Goal: Task Accomplishment & Management: Complete application form

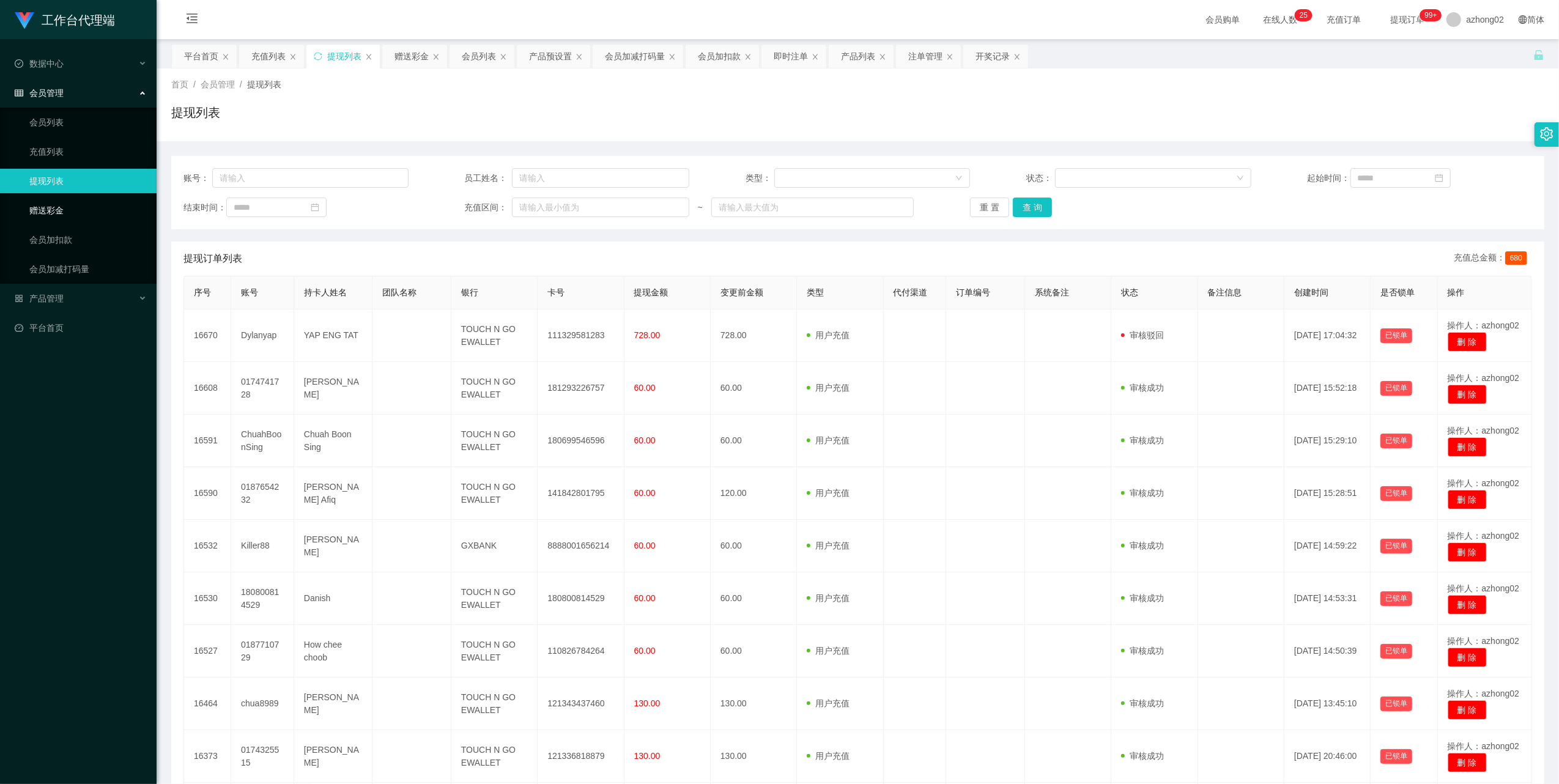
click at [67, 203] on link "赠送彩金" at bounding box center [88, 210] width 117 height 25
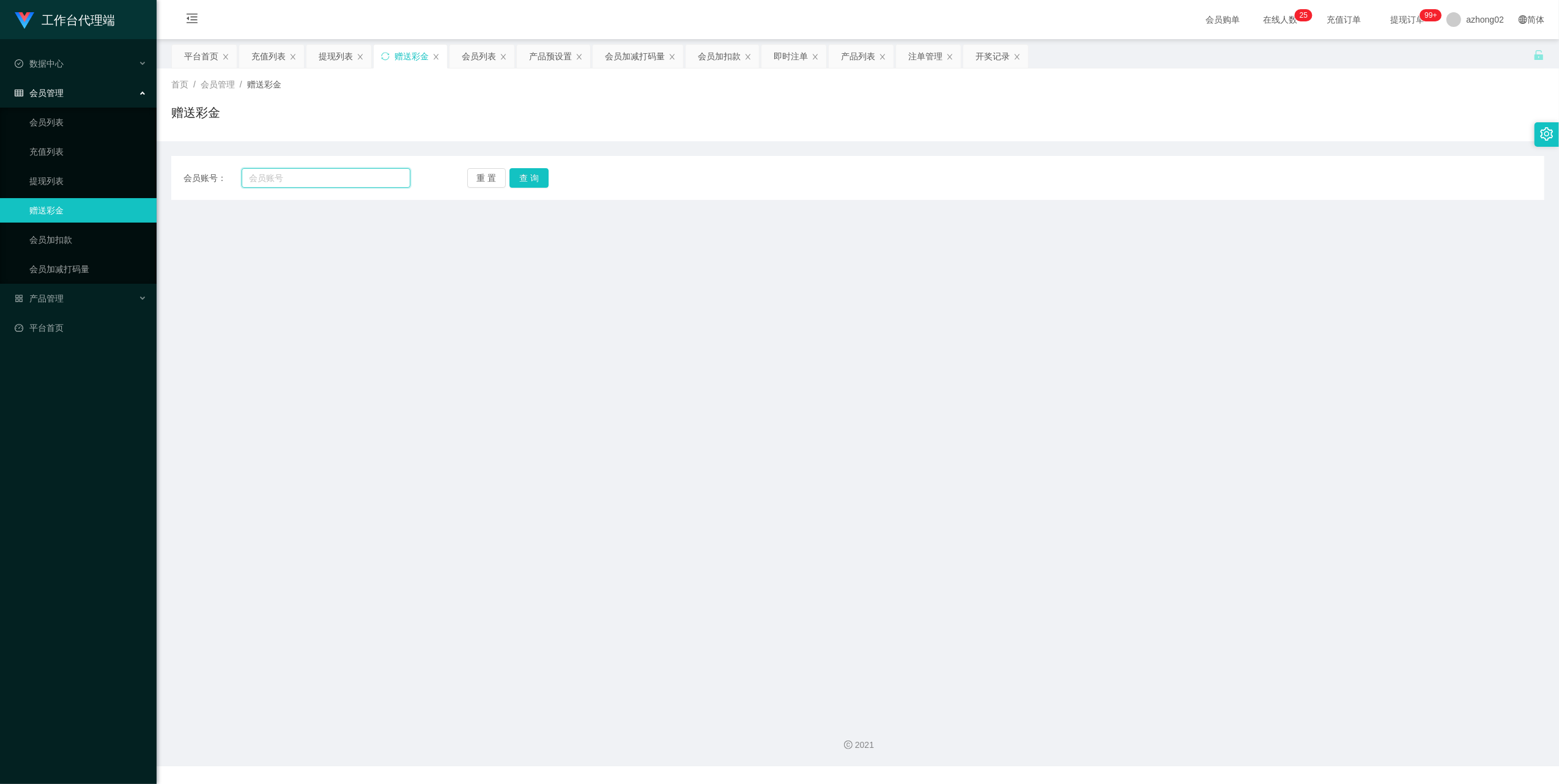
click at [292, 181] on input "text" at bounding box center [326, 177] width 169 height 19
paste input "0174741728"
type input "0174741728"
click at [527, 173] on button "查 询" at bounding box center [529, 177] width 39 height 19
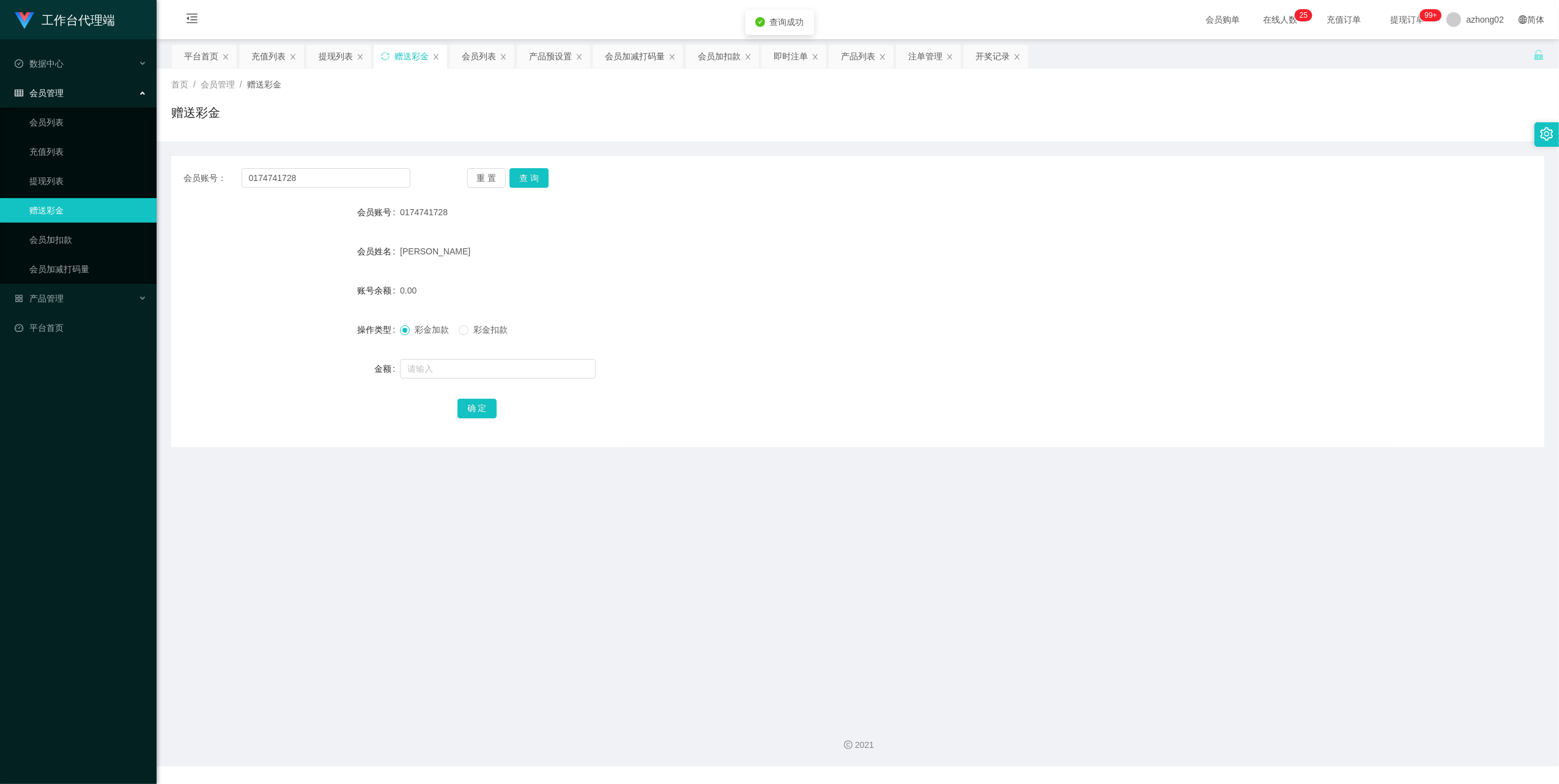
click at [441, 357] on div at bounding box center [801, 369] width 801 height 25
click at [444, 369] on input "text" at bounding box center [497, 368] width 196 height 19
type input "100"
drag, startPoint x: 481, startPoint y: 406, endPoint x: 487, endPoint y: 399, distance: 9.2
click at [481, 406] on button "确 定" at bounding box center [477, 408] width 39 height 19
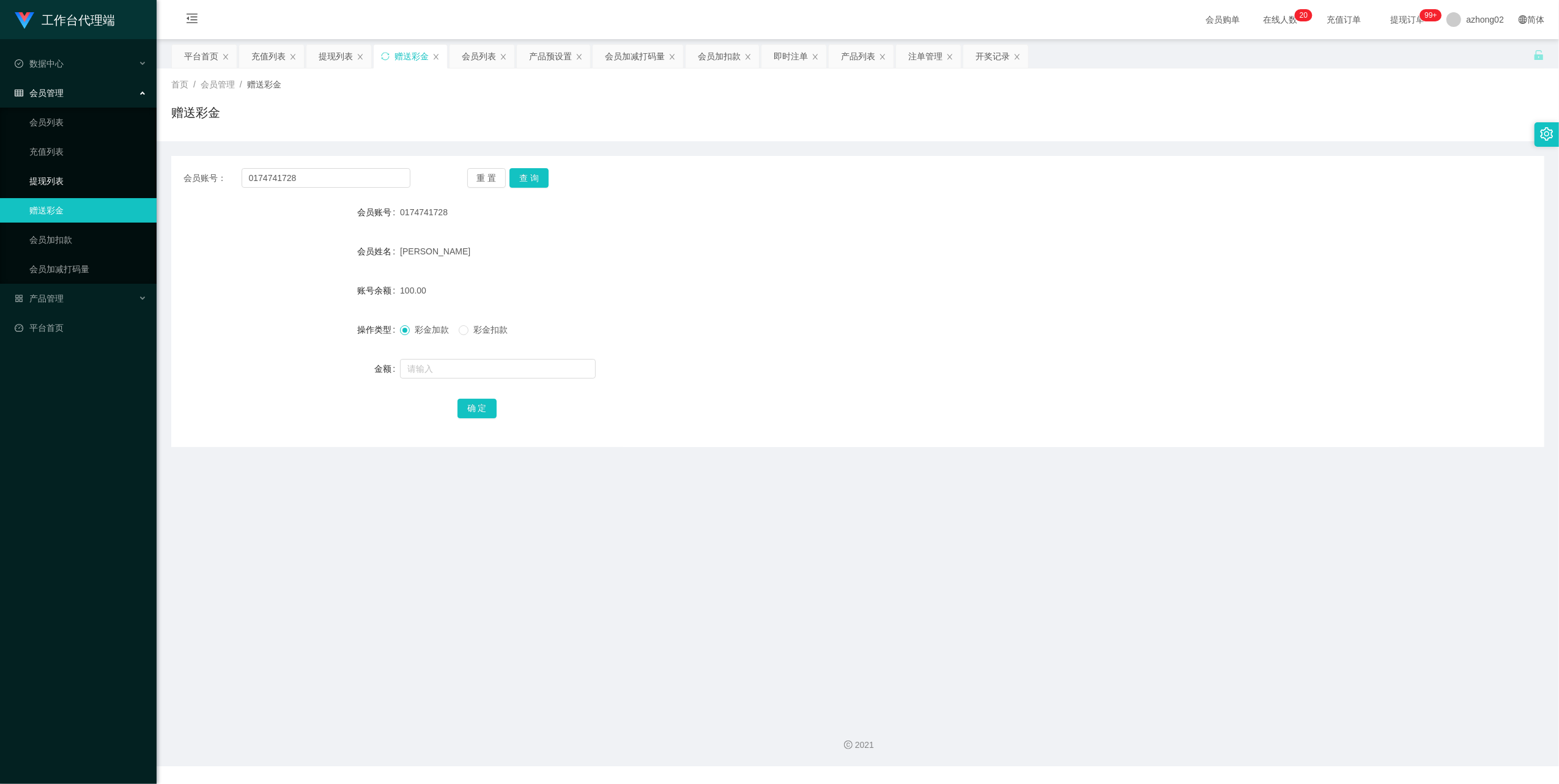
click at [48, 177] on link "提现列表" at bounding box center [88, 181] width 117 height 25
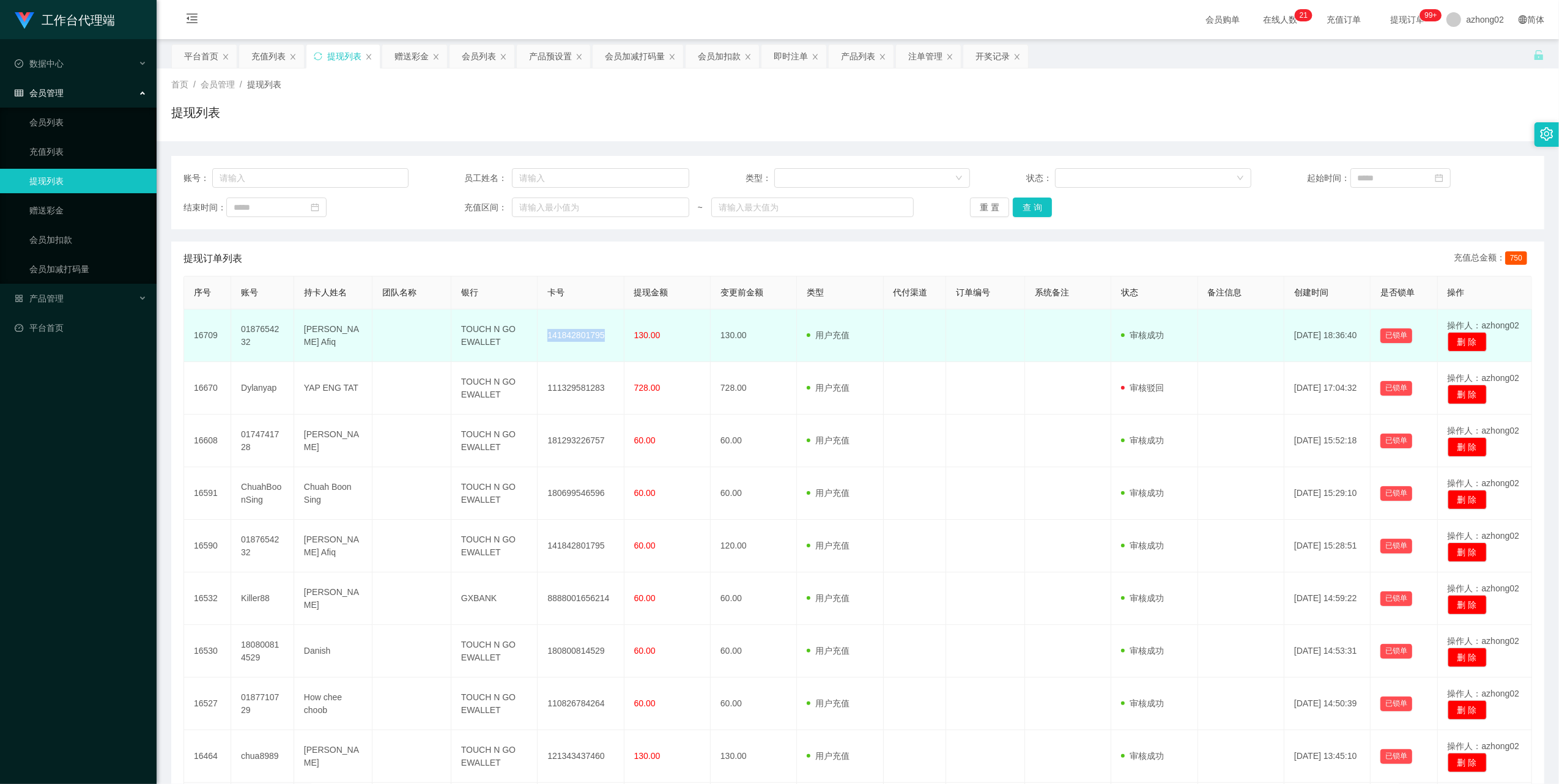
click at [578, 335] on td "141842801795" at bounding box center [580, 335] width 86 height 53
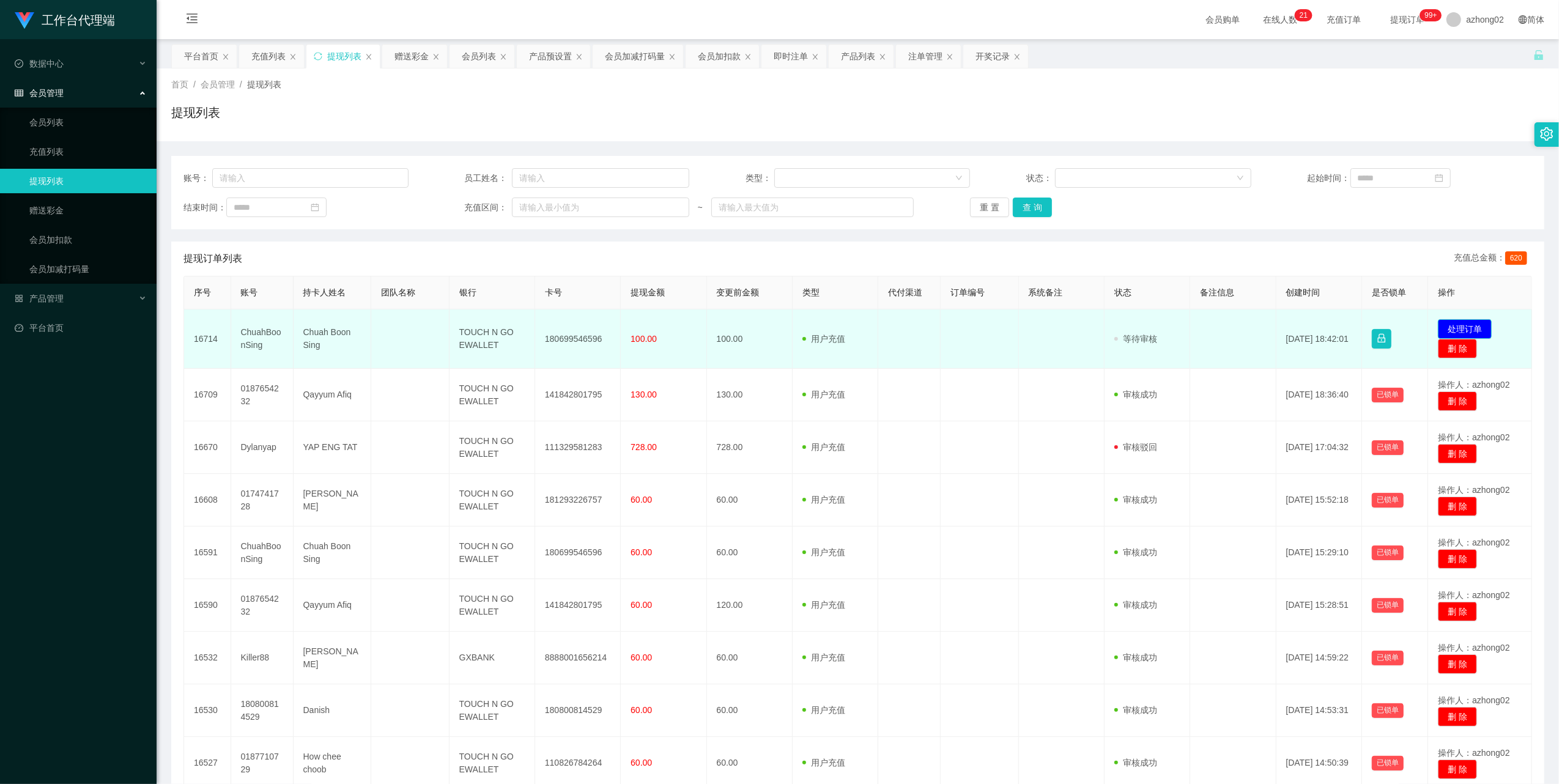
click at [1464, 326] on button "处理订单" at bounding box center [1465, 328] width 54 height 19
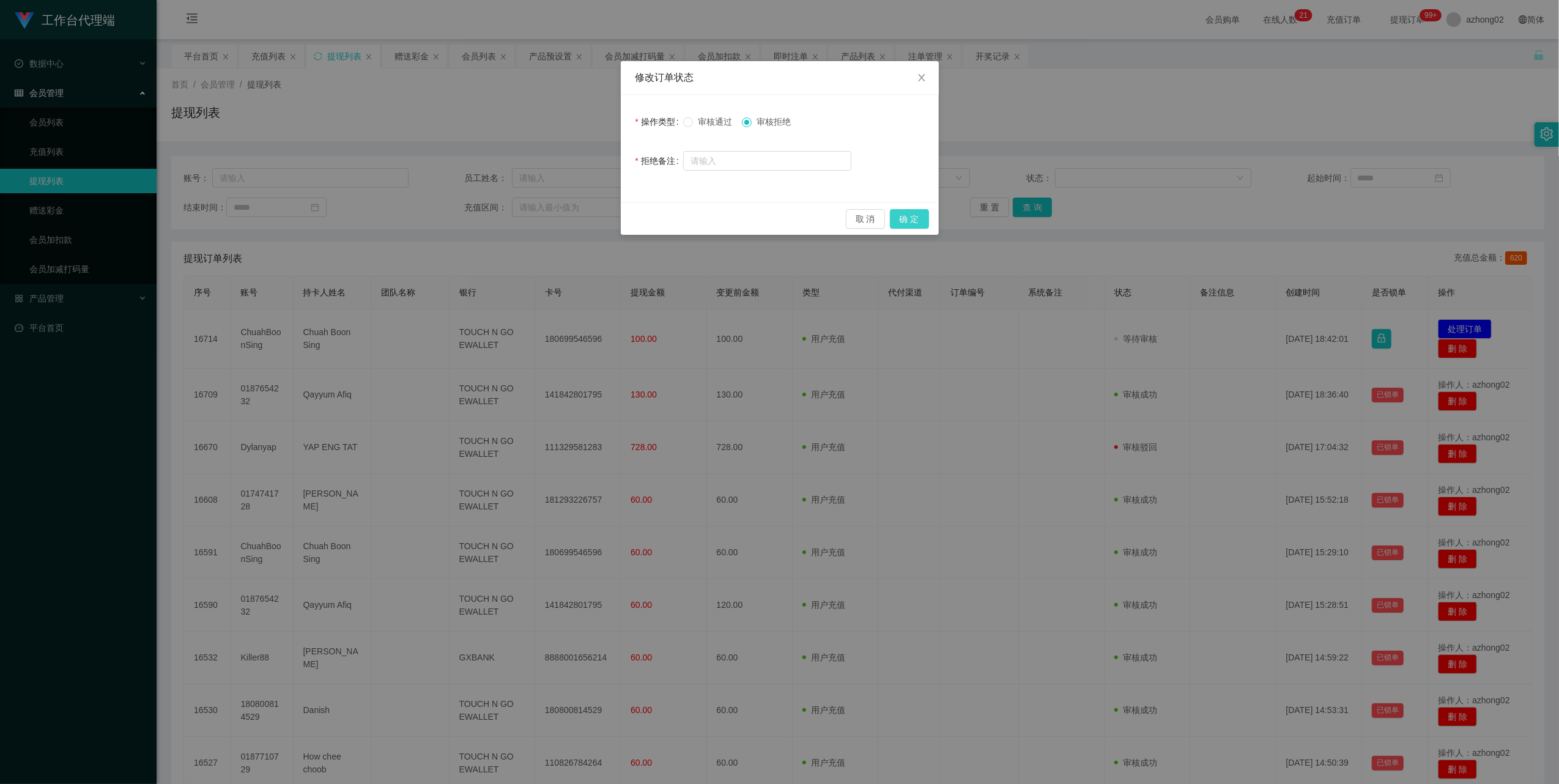
click at [913, 214] on button "确 定" at bounding box center [909, 219] width 39 height 19
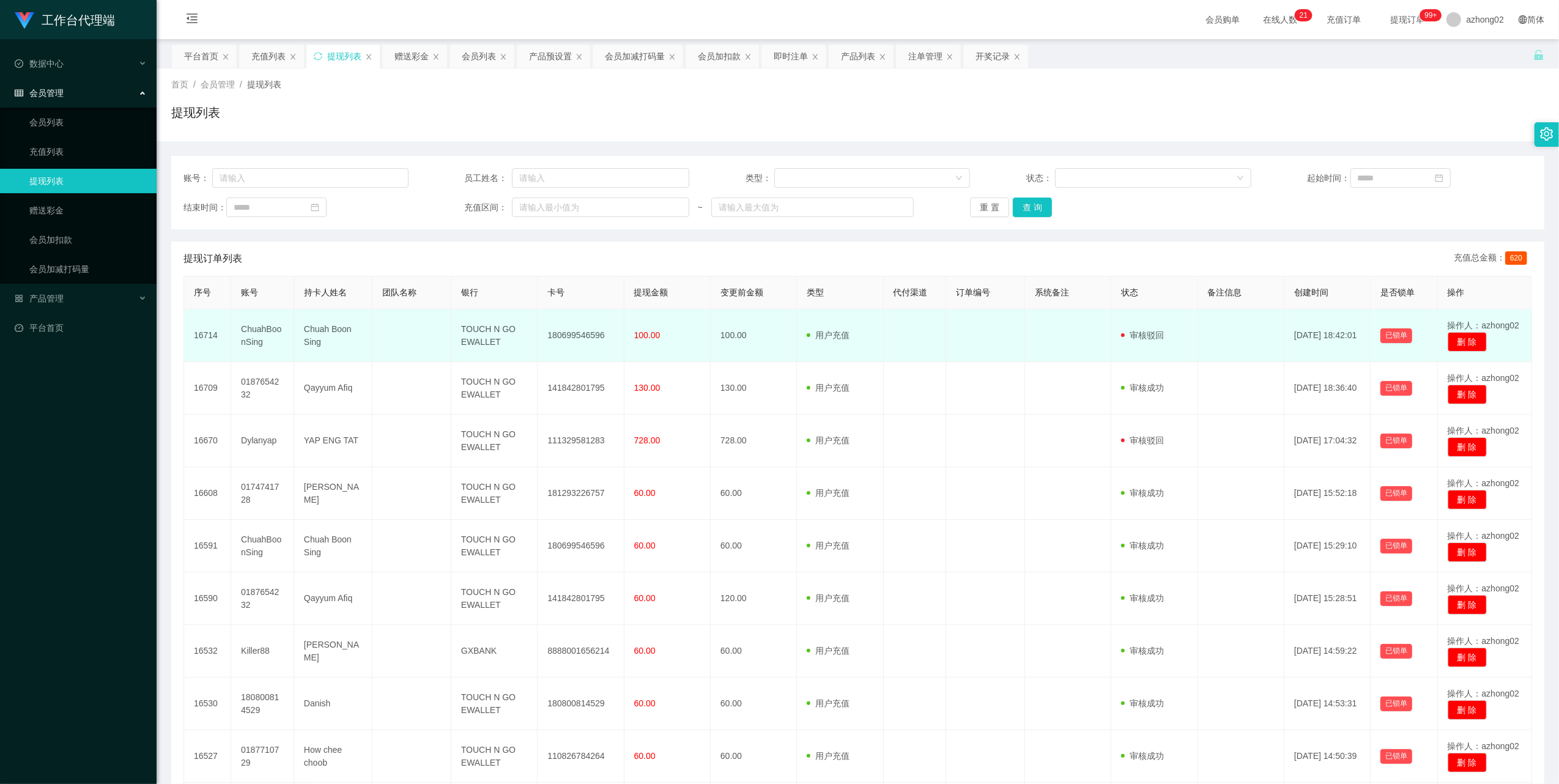
click at [573, 335] on td "180699546596" at bounding box center [580, 335] width 86 height 53
click at [576, 336] on td "180699546596" at bounding box center [580, 335] width 86 height 53
copy td "180699546596"
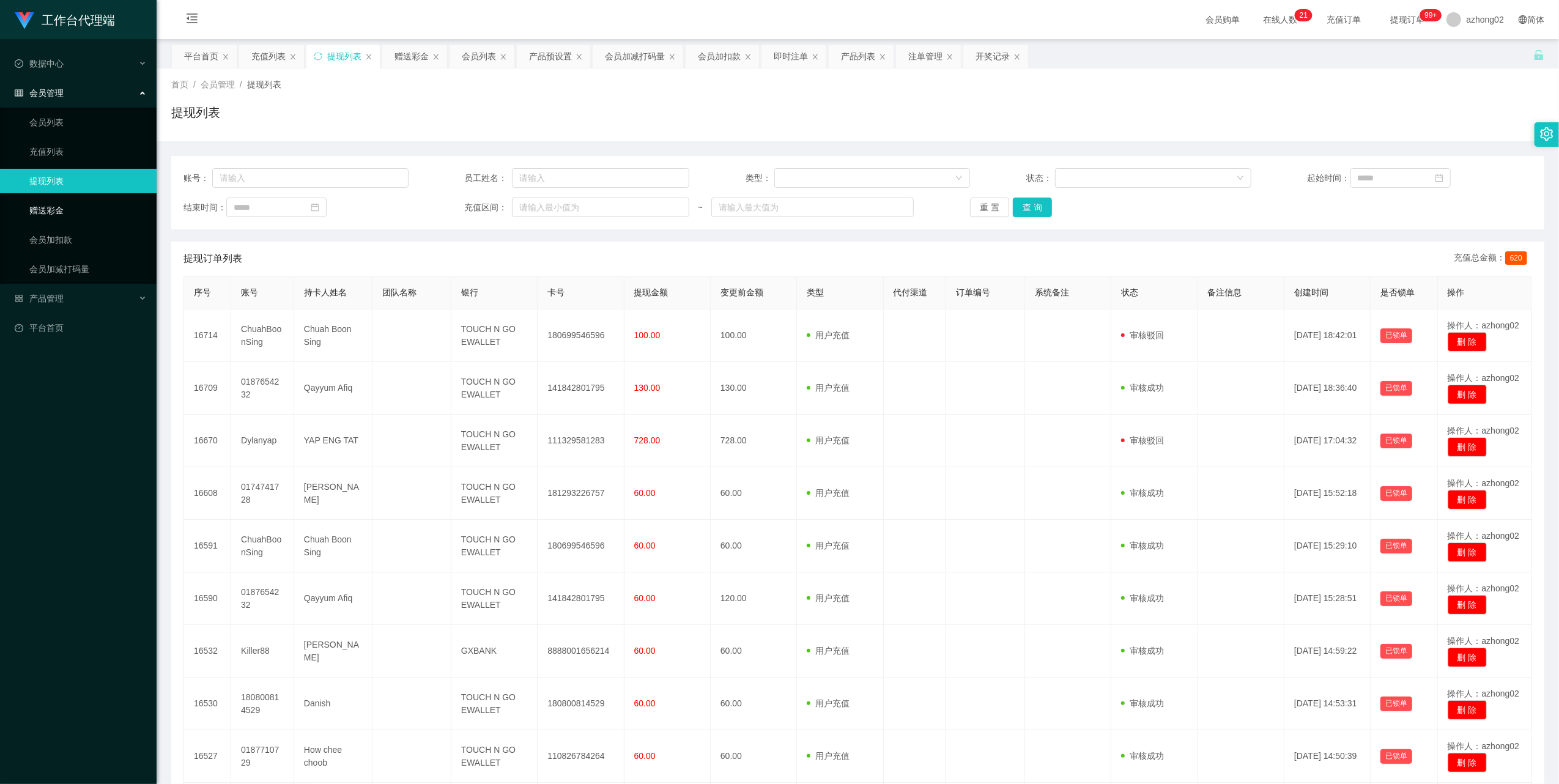
click at [70, 201] on link "赠送彩金" at bounding box center [88, 210] width 117 height 25
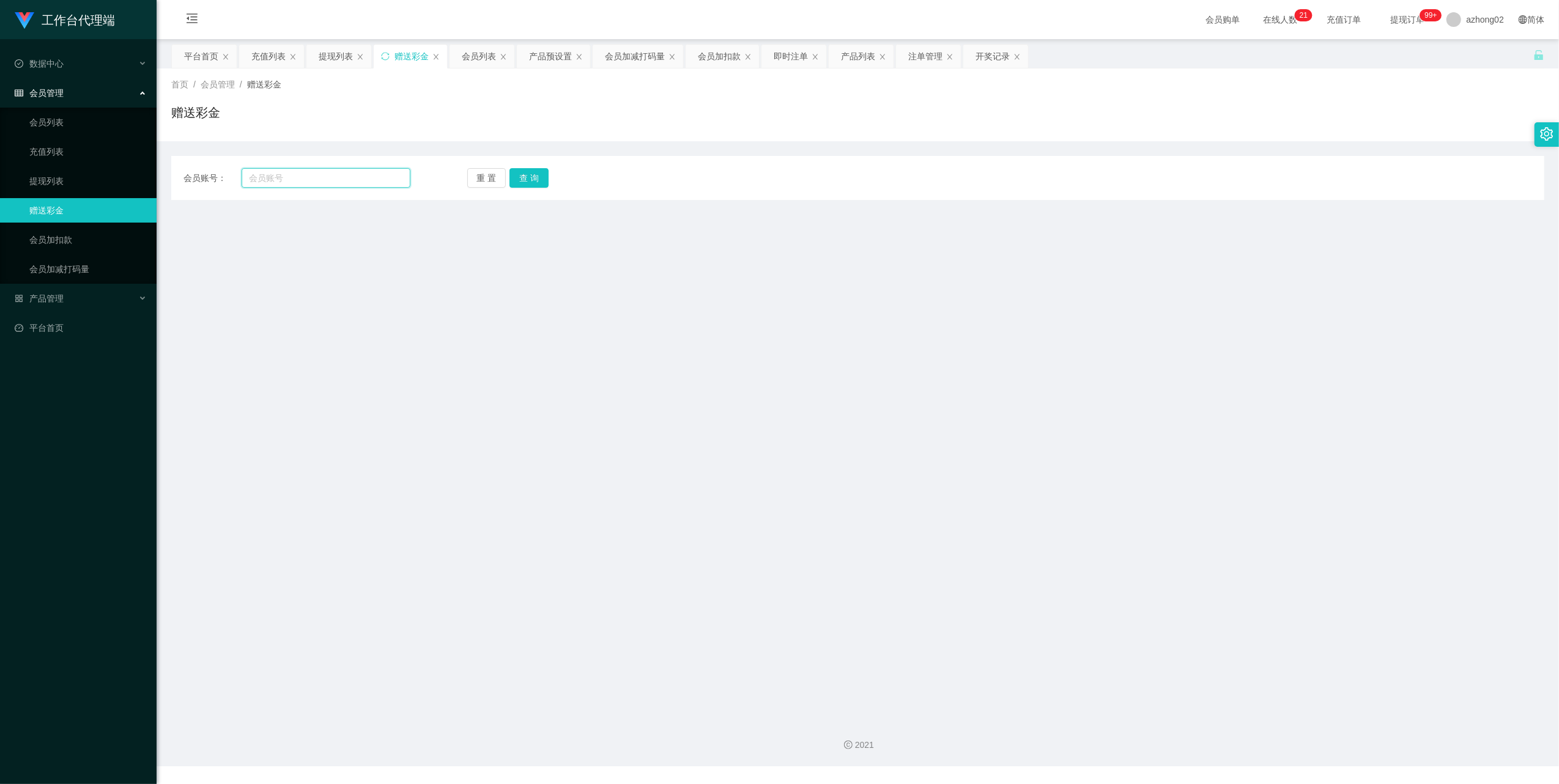
click at [286, 174] on input "text" at bounding box center [326, 177] width 169 height 19
paste input "ChuahBoonSing"
type input "ChuahBoonSing"
click at [527, 172] on button "查 询" at bounding box center [529, 177] width 39 height 19
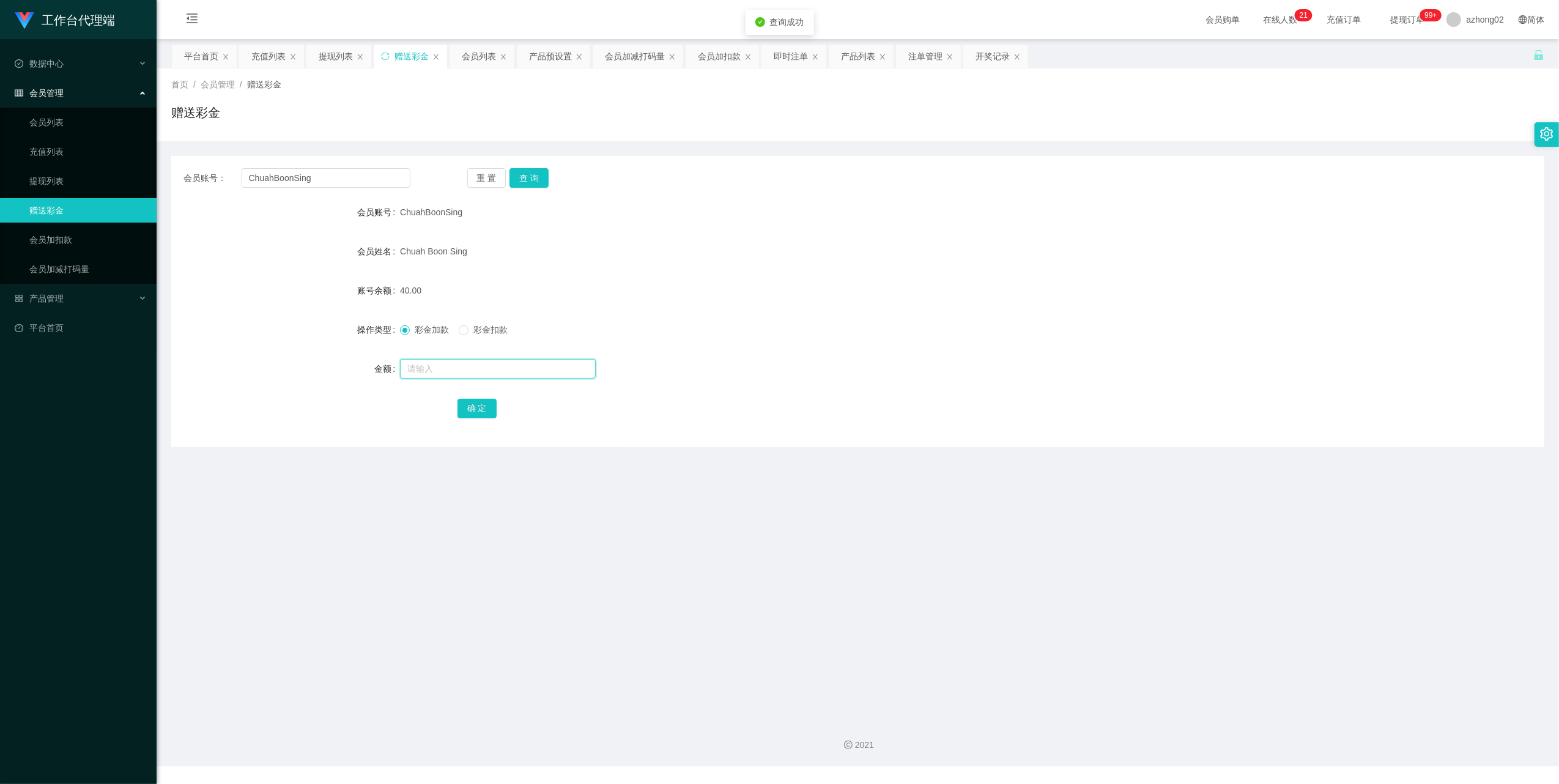
click at [445, 373] on input "text" at bounding box center [497, 368] width 196 height 19
type input "90"
click at [467, 413] on button "确 定" at bounding box center [477, 408] width 39 height 19
drag, startPoint x: 50, startPoint y: 176, endPoint x: 60, endPoint y: 162, distance: 17.2
click at [50, 176] on link "提现列表" at bounding box center [88, 181] width 117 height 25
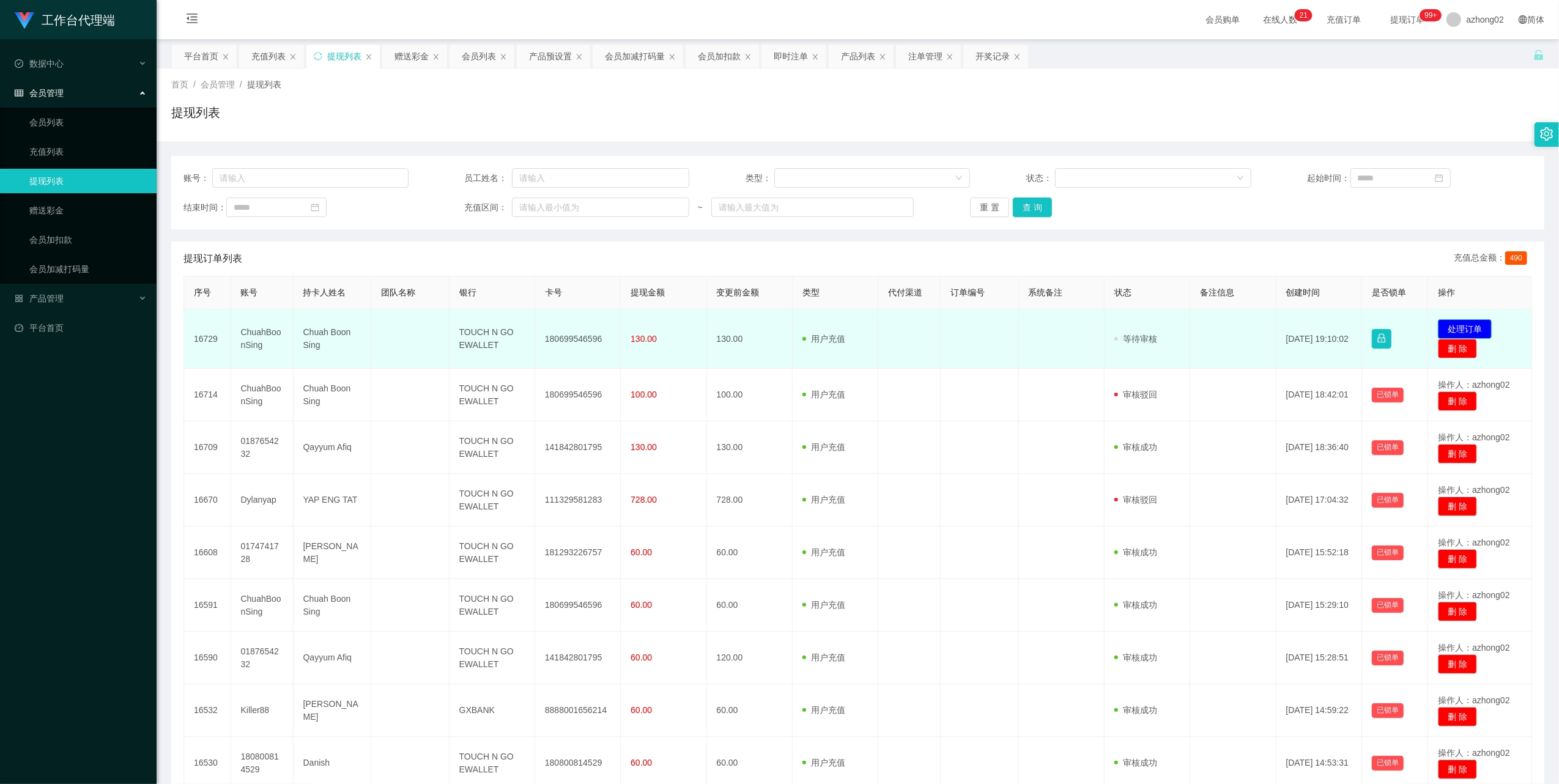
click at [1438, 327] on button "处理订单" at bounding box center [1465, 328] width 54 height 19
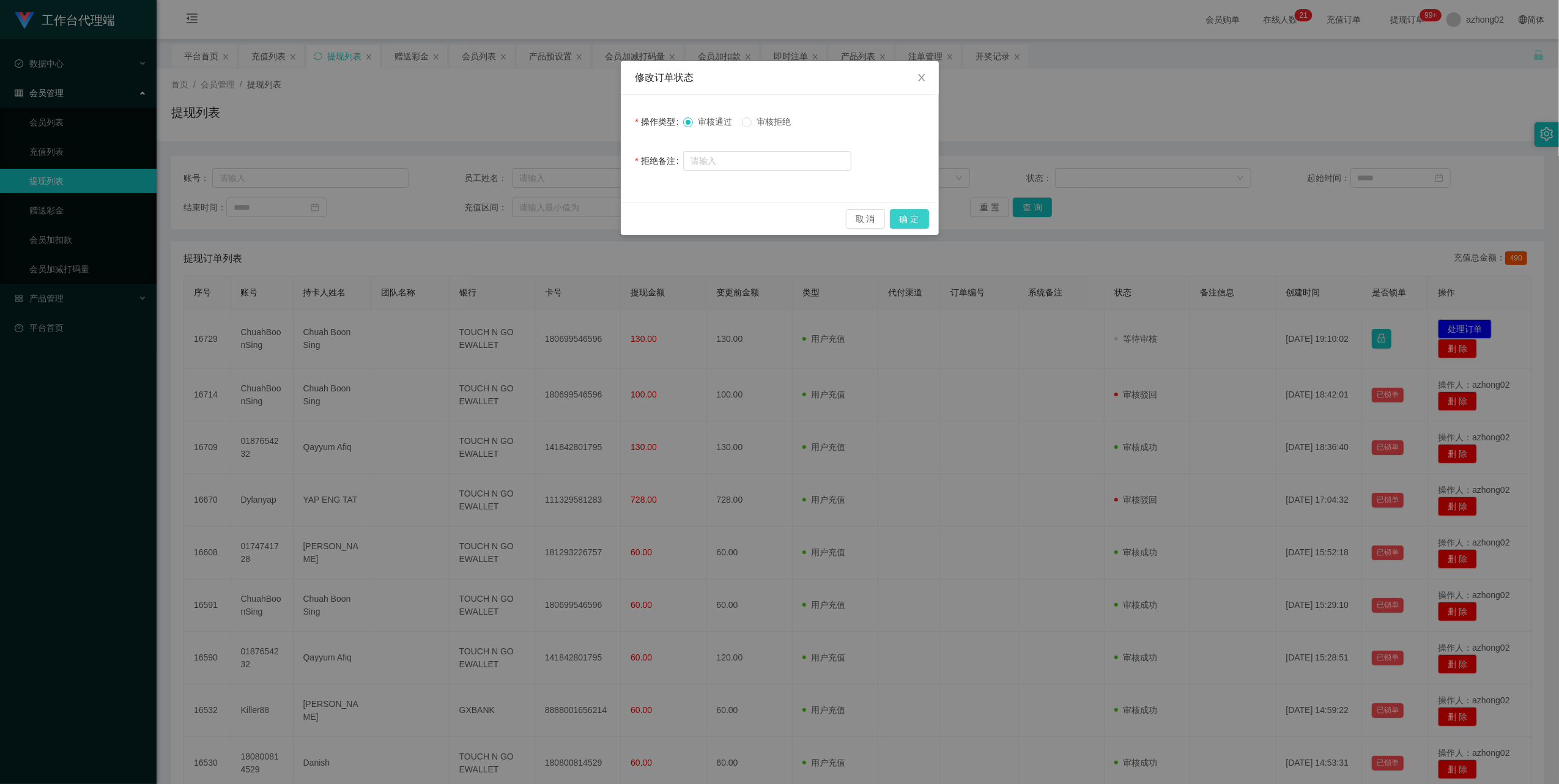
click at [909, 216] on button "确 定" at bounding box center [909, 219] width 39 height 19
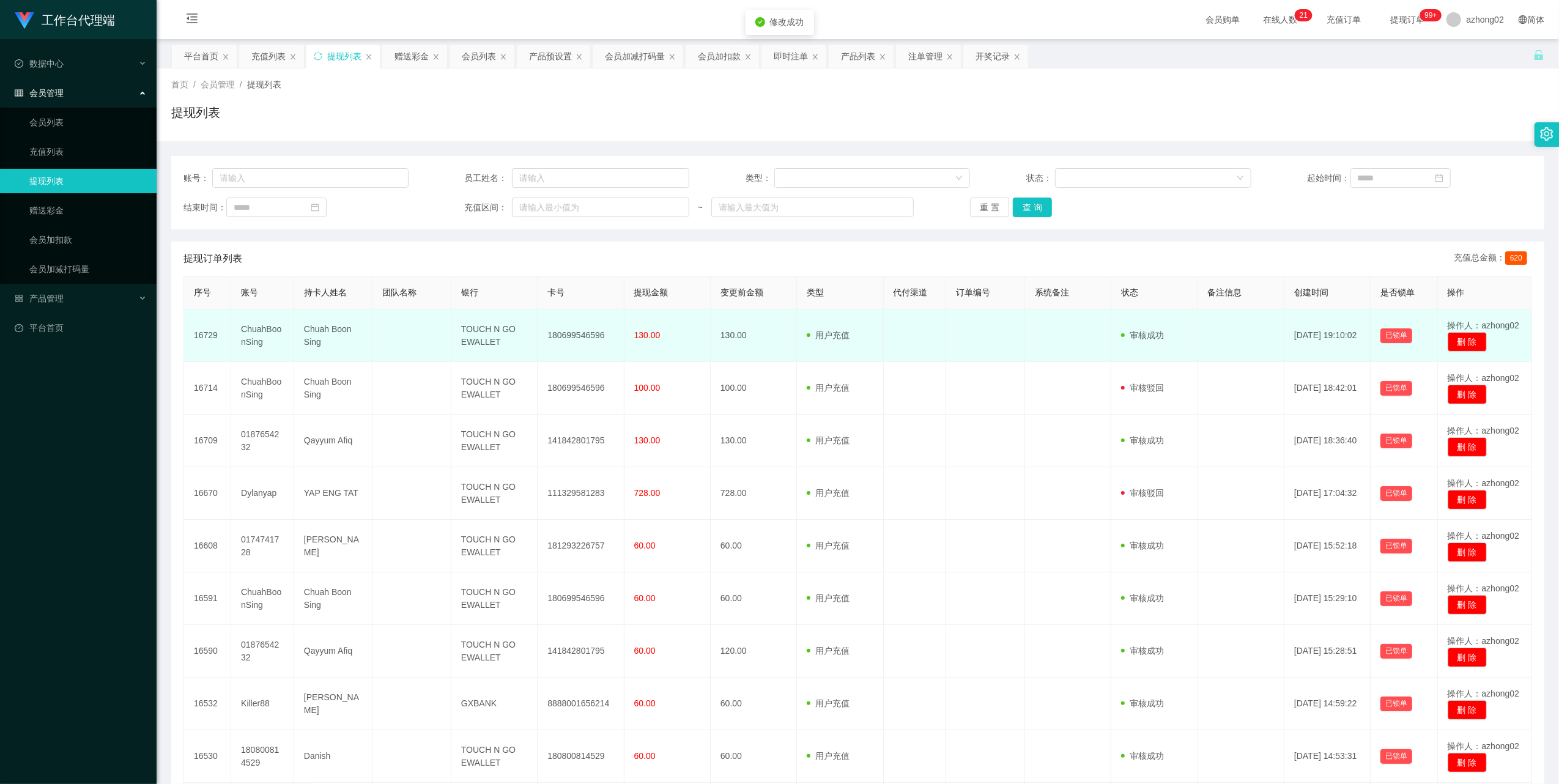
click at [561, 334] on td "180699546596" at bounding box center [580, 335] width 86 height 53
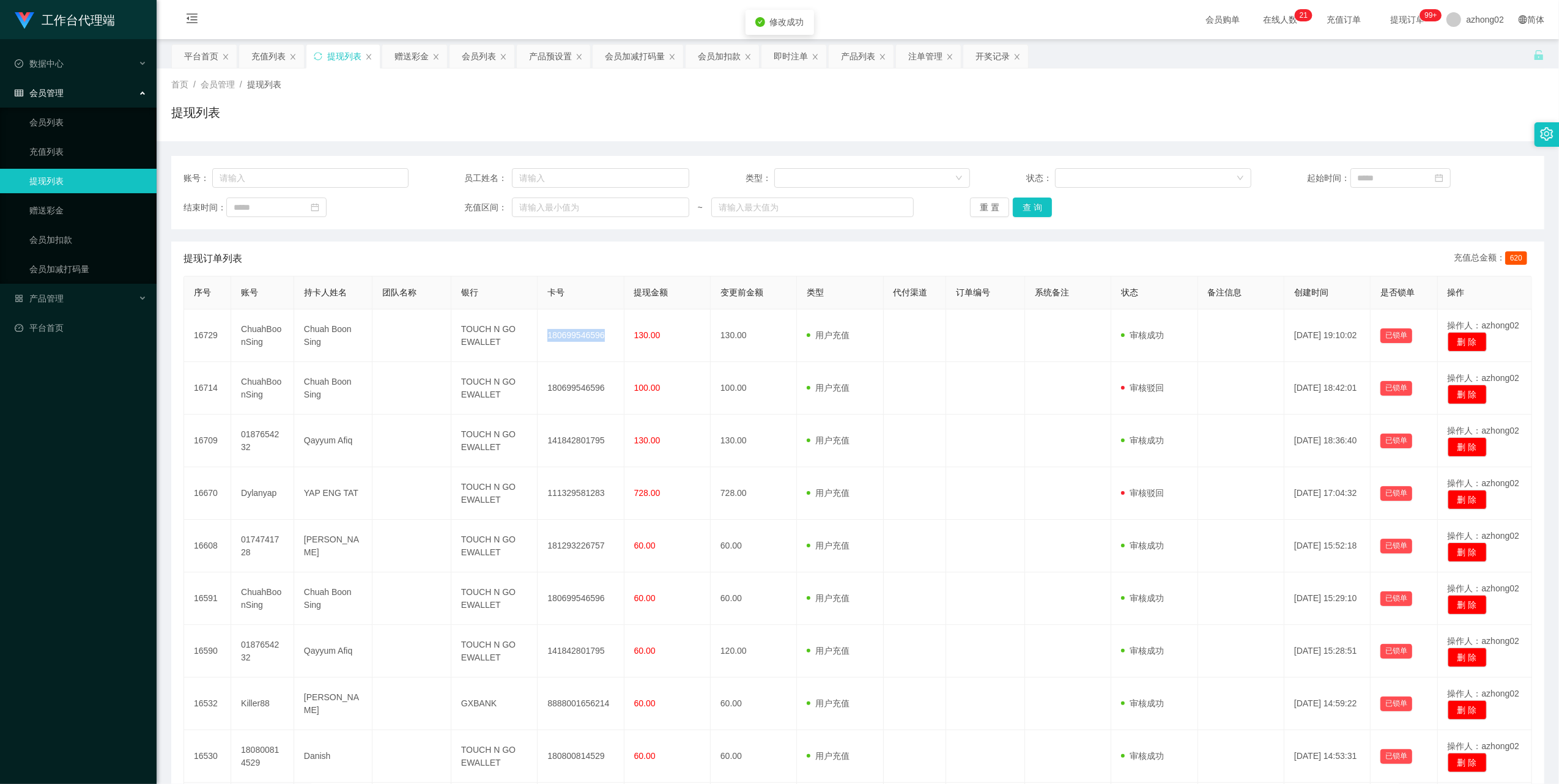
copy td "180699546596"
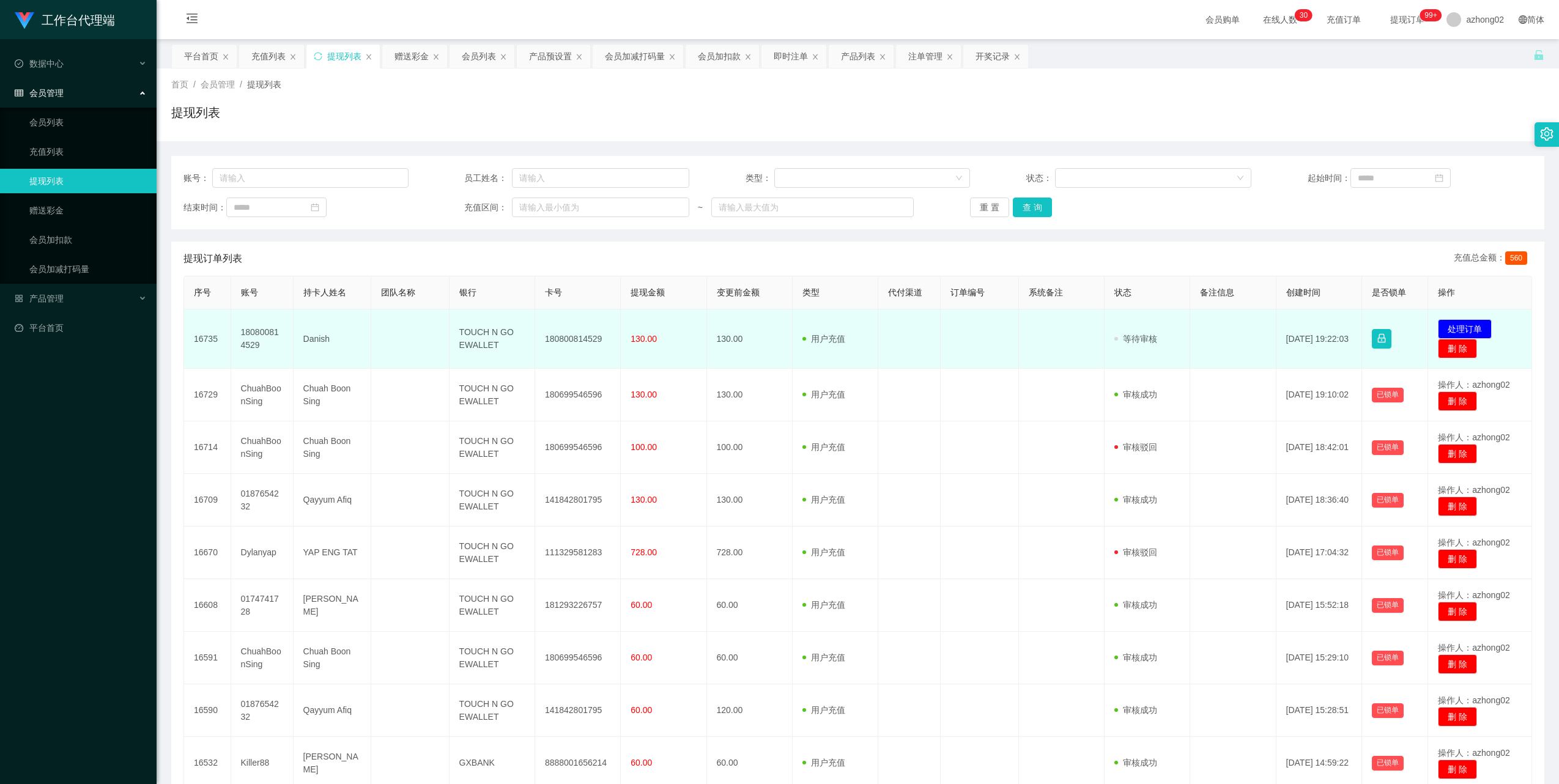
click at [1457, 318] on td "发起代付 处理订单 删 除" at bounding box center [1480, 338] width 104 height 59
click at [1454, 324] on button "处理订单" at bounding box center [1465, 328] width 54 height 19
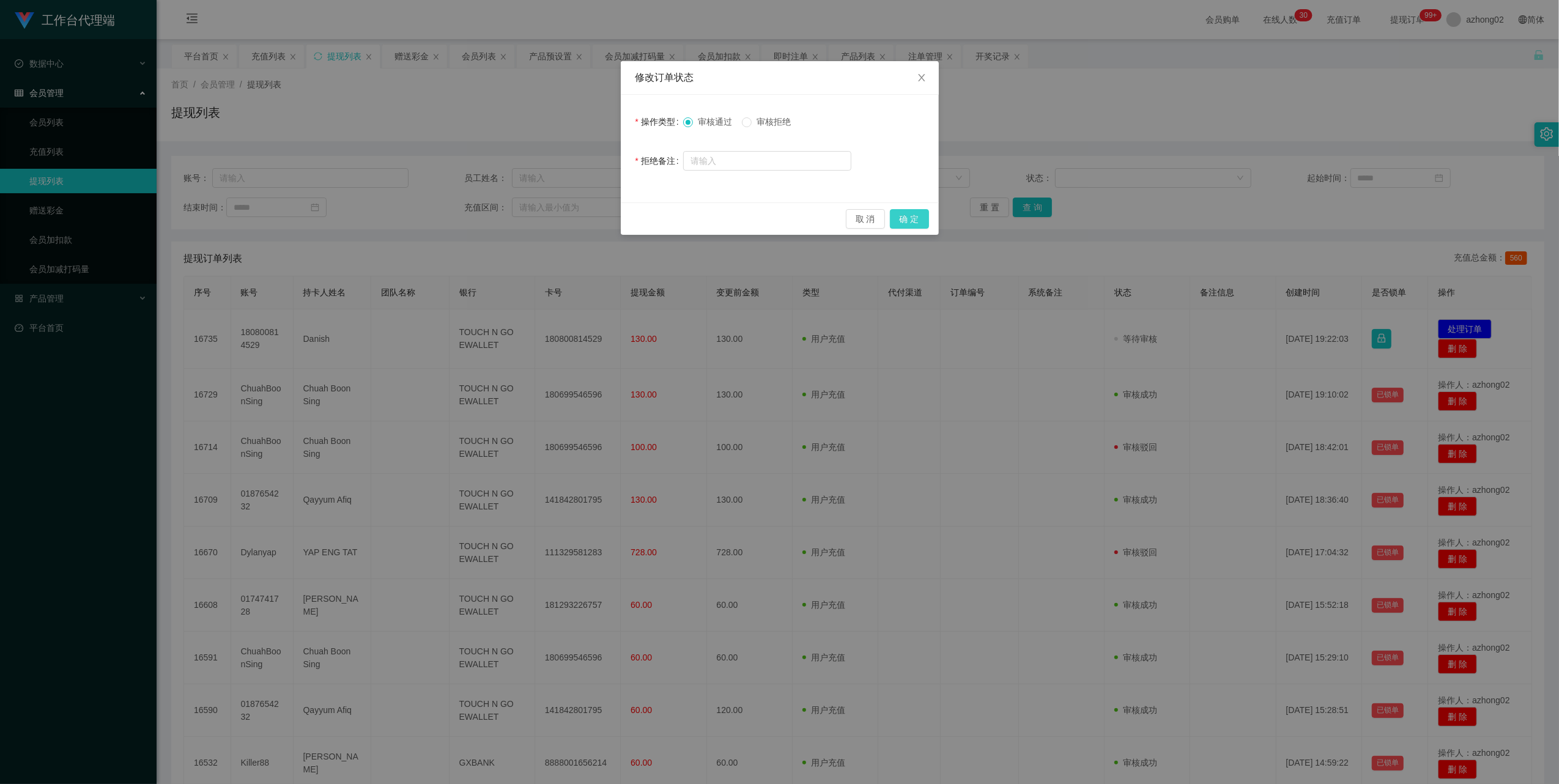
drag, startPoint x: 915, startPoint y: 219, endPoint x: 898, endPoint y: 229, distance: 19.7
click at [915, 221] on button "确 定" at bounding box center [909, 219] width 39 height 19
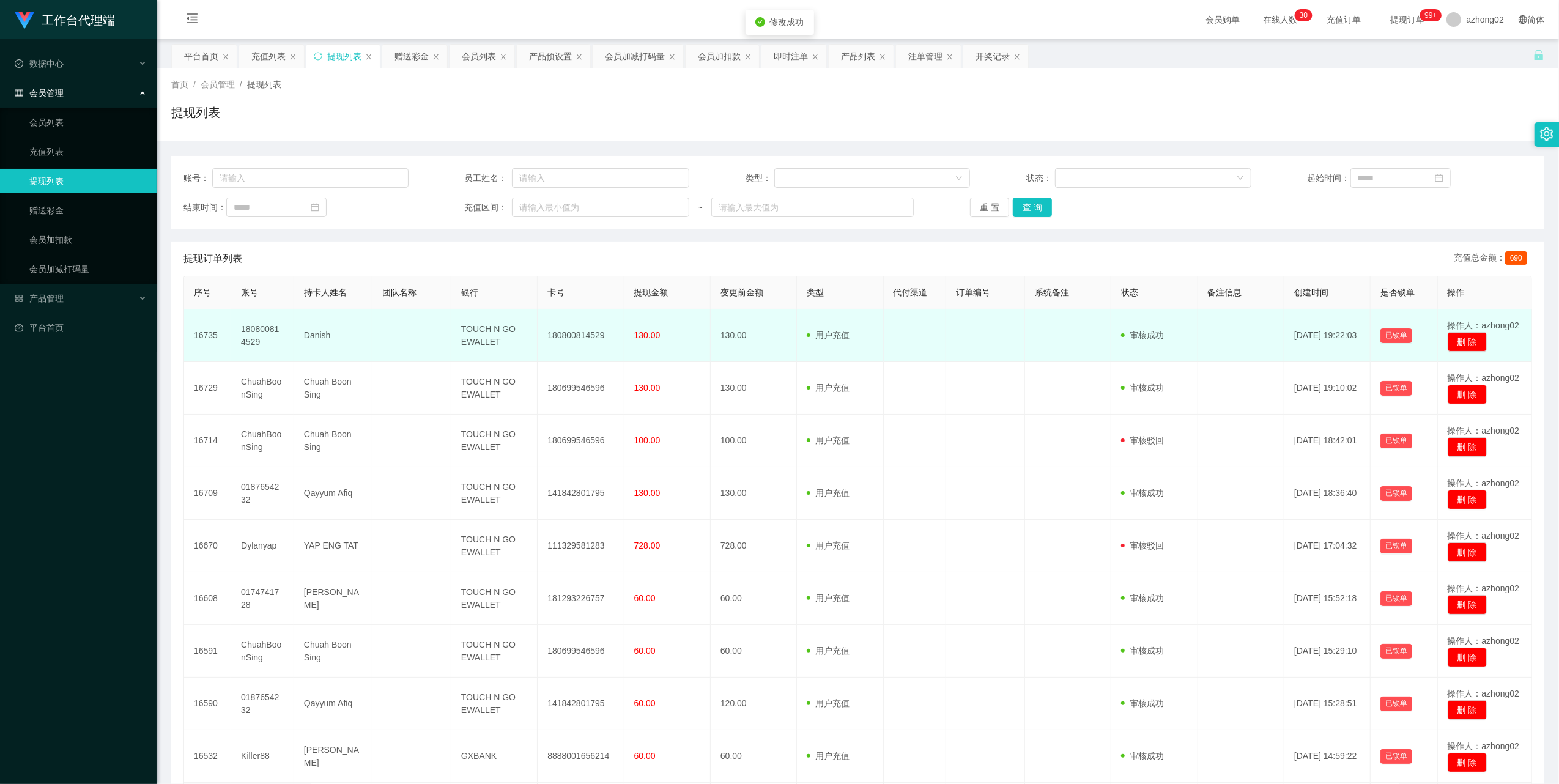
click at [556, 338] on td "180800814529" at bounding box center [580, 335] width 86 height 53
click at [556, 335] on td "180800814529" at bounding box center [580, 335] width 86 height 53
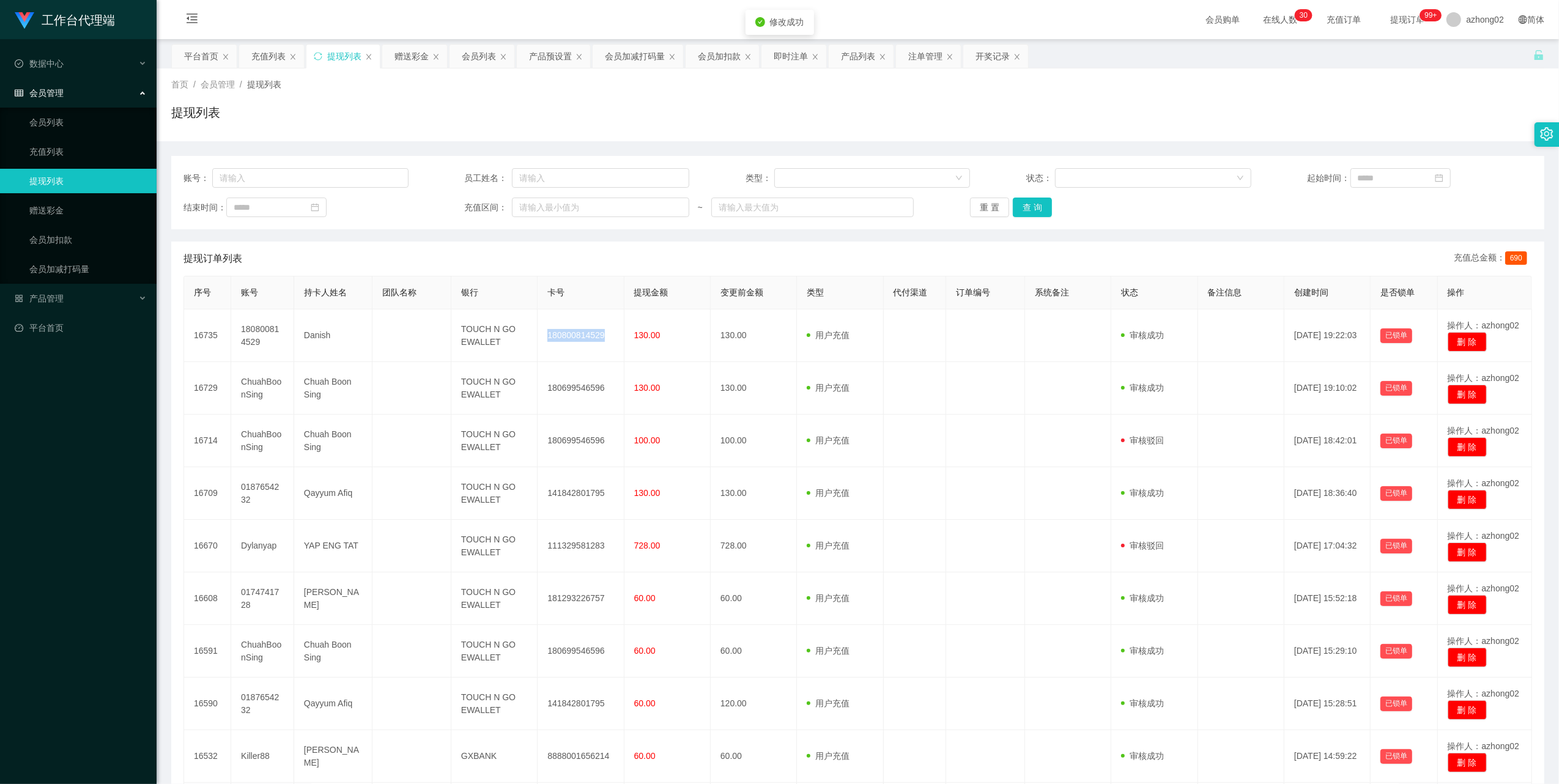
copy td "180800814529"
click at [55, 212] on link "赠送彩金" at bounding box center [88, 210] width 117 height 25
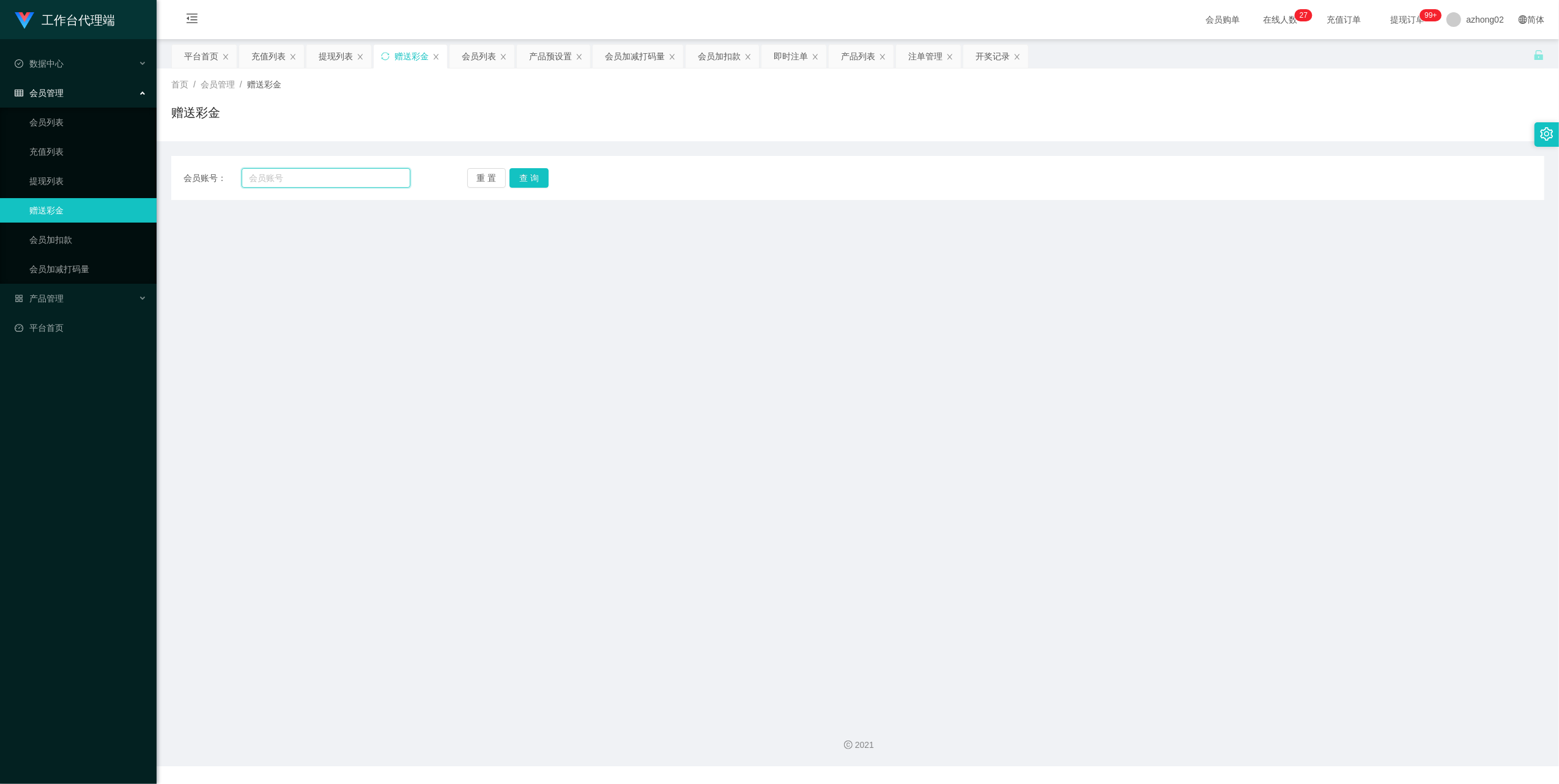
click at [294, 180] on input "text" at bounding box center [326, 177] width 169 height 19
paste input "0187710729"
type input "0187710729"
click at [527, 173] on button "查 询" at bounding box center [529, 177] width 39 height 19
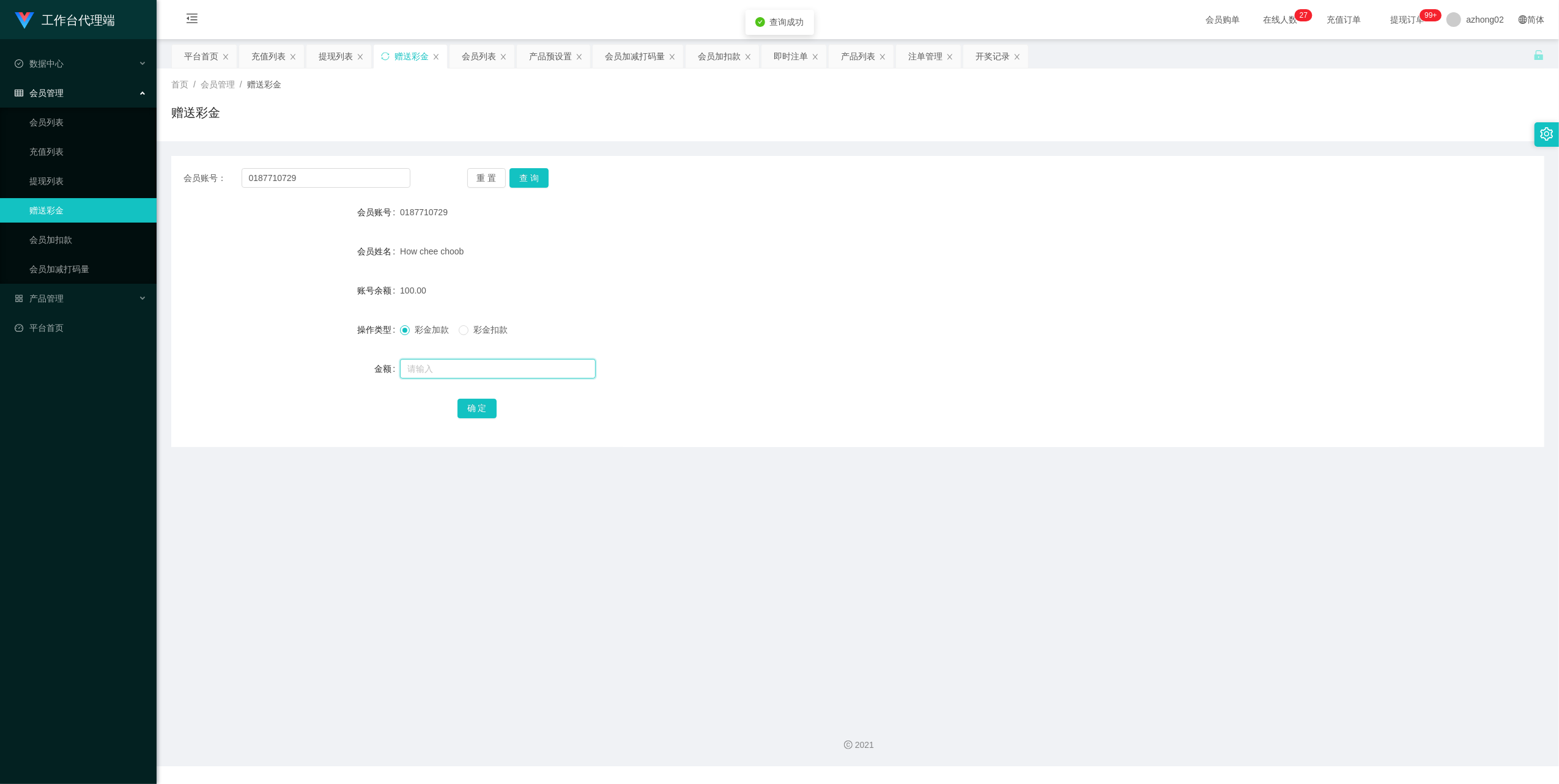
click at [447, 367] on input "text" at bounding box center [497, 368] width 196 height 19
type input "30"
click at [482, 414] on button "确 定" at bounding box center [477, 408] width 39 height 19
click at [296, 182] on input "0187710729" at bounding box center [326, 177] width 169 height 19
click at [297, 182] on input "0187710729" at bounding box center [326, 177] width 169 height 19
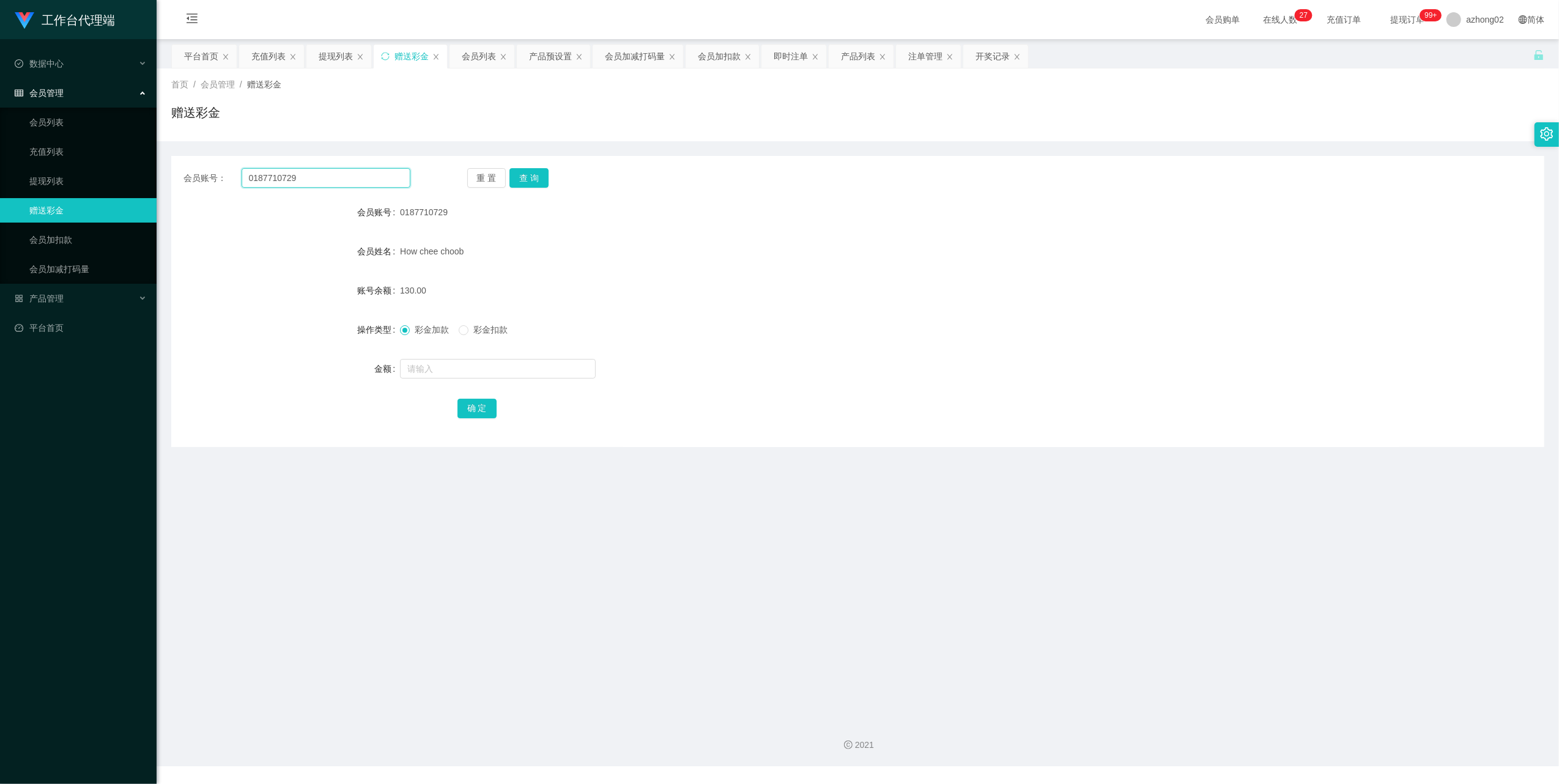
paste input "74741728"
click at [526, 170] on button "查 询" at bounding box center [529, 177] width 39 height 19
click at [309, 179] on input "0174741728" at bounding box center [326, 177] width 169 height 19
click at [326, 179] on input "0174741728" at bounding box center [326, 177] width 169 height 19
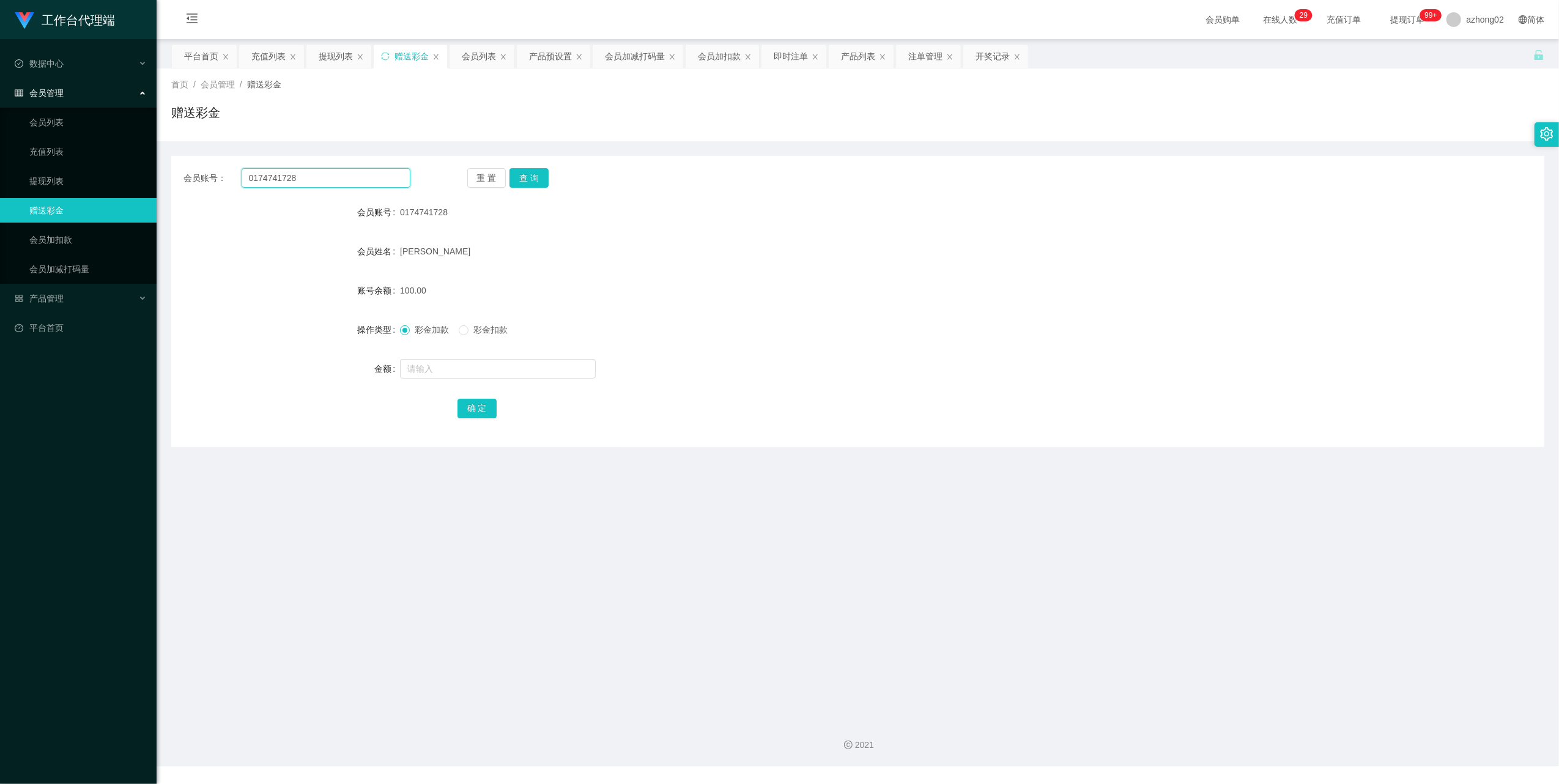
click at [326, 179] on input "0174741728" at bounding box center [326, 177] width 169 height 19
click at [538, 177] on button "查 询" at bounding box center [529, 177] width 39 height 19
click at [319, 185] on input "0174741728" at bounding box center [326, 177] width 169 height 19
paste input "87710729"
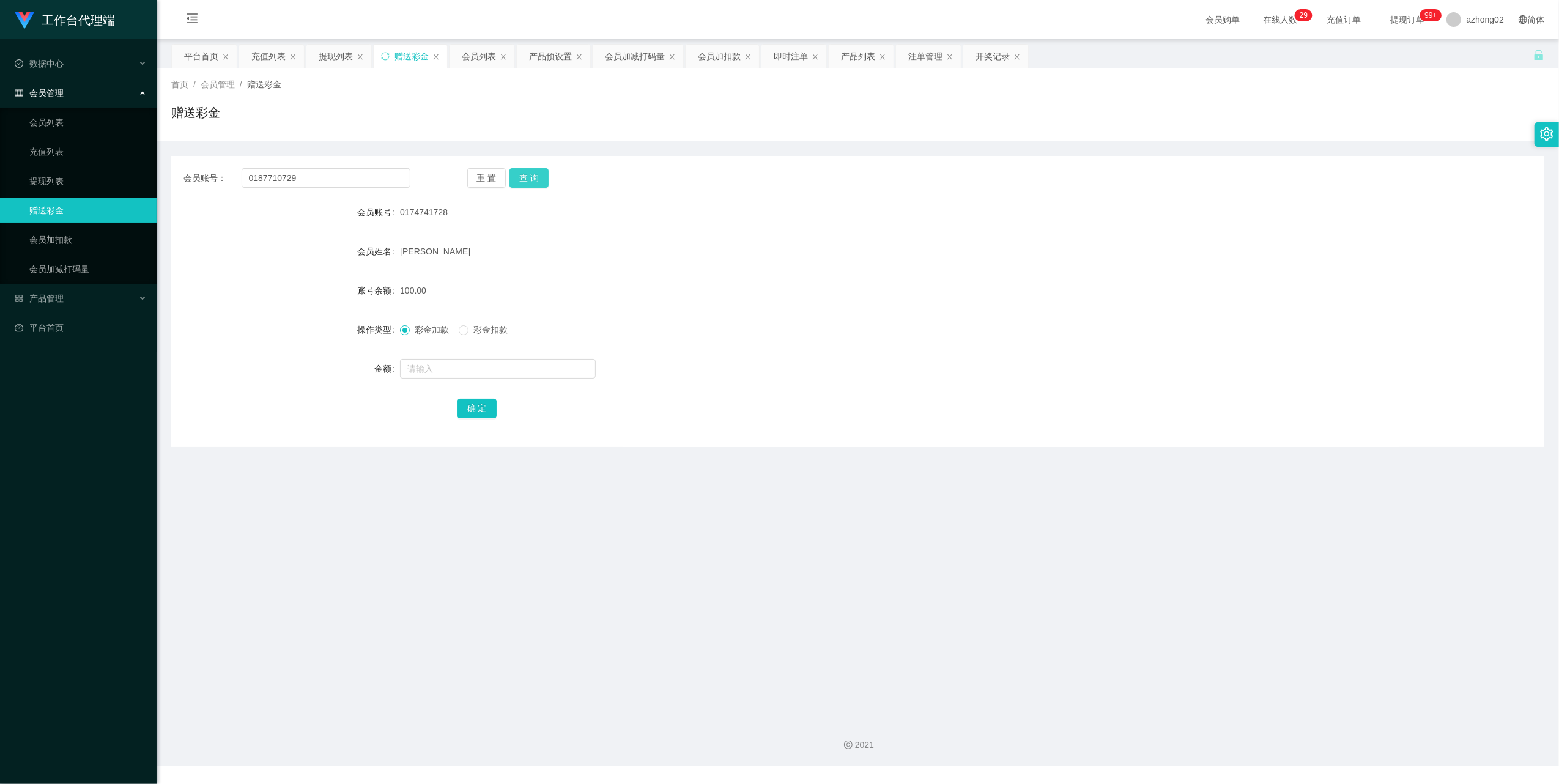
click at [532, 177] on button "查 询" at bounding box center [529, 177] width 39 height 19
click at [334, 183] on input "0187710729" at bounding box center [326, 177] width 169 height 19
paste input "0174741728"
type input "0187710729 0174741728"
click at [355, 184] on input "0187710729 0174741728" at bounding box center [326, 177] width 169 height 19
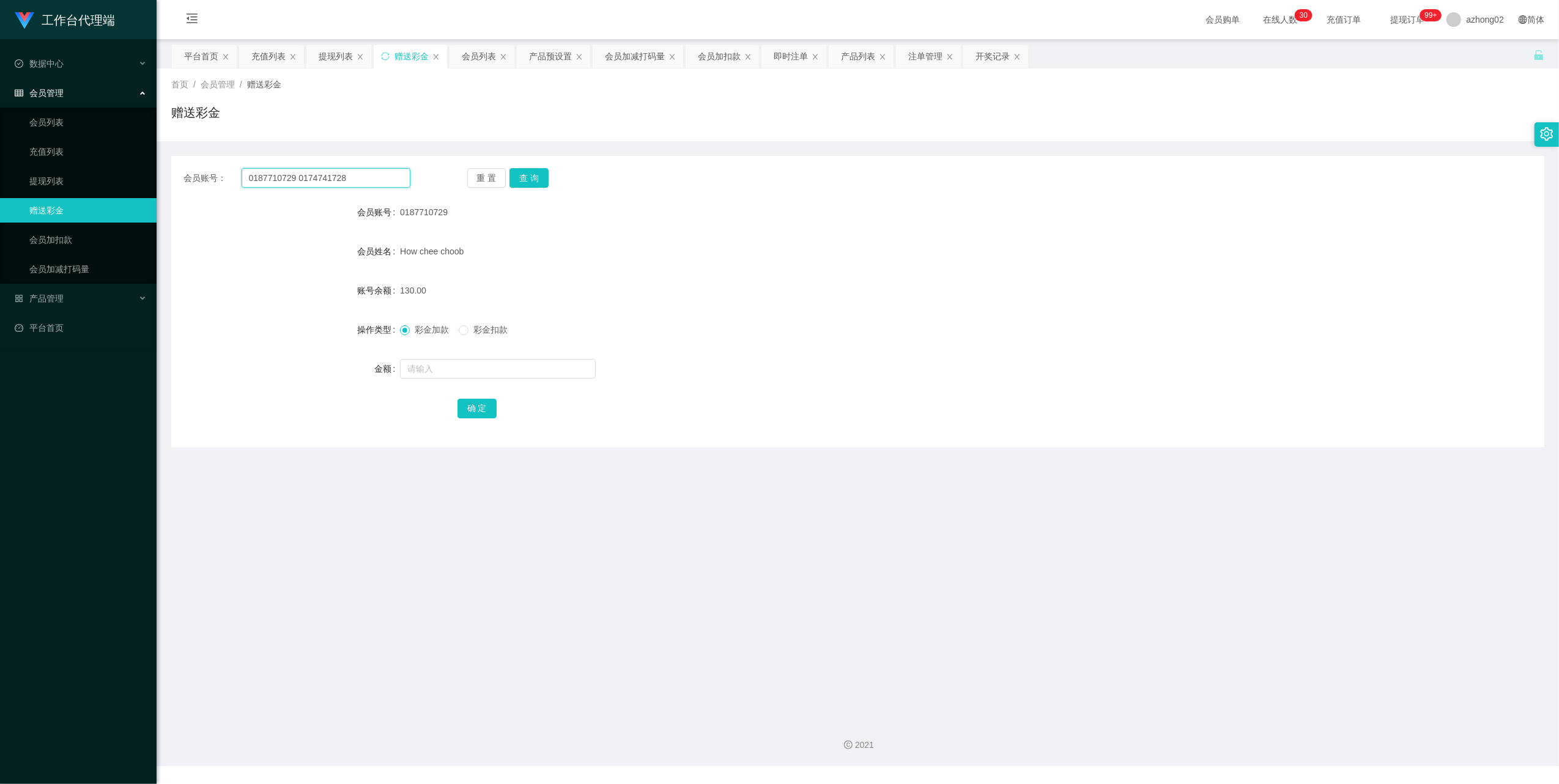
click at [355, 184] on input "0187710729 0174741728" at bounding box center [326, 177] width 169 height 19
drag, startPoint x: 48, startPoint y: 174, endPoint x: 53, endPoint y: 77, distance: 97.1
click at [48, 174] on link "提现列表" at bounding box center [88, 181] width 117 height 25
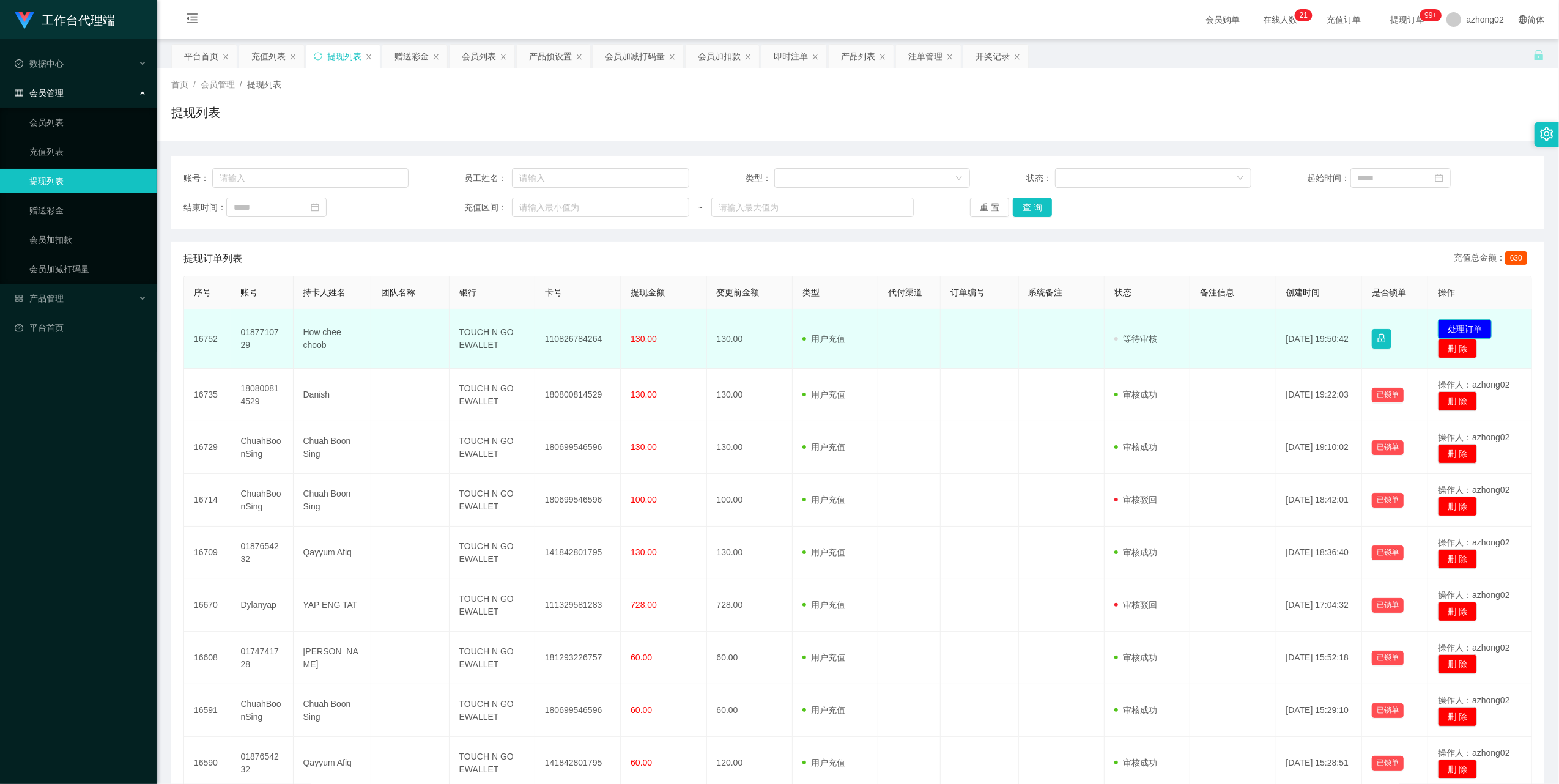
drag, startPoint x: 0, startPoint y: 0, endPoint x: 1465, endPoint y: 324, distance: 1500.4
click at [1465, 324] on button "处理订单" at bounding box center [1465, 328] width 54 height 19
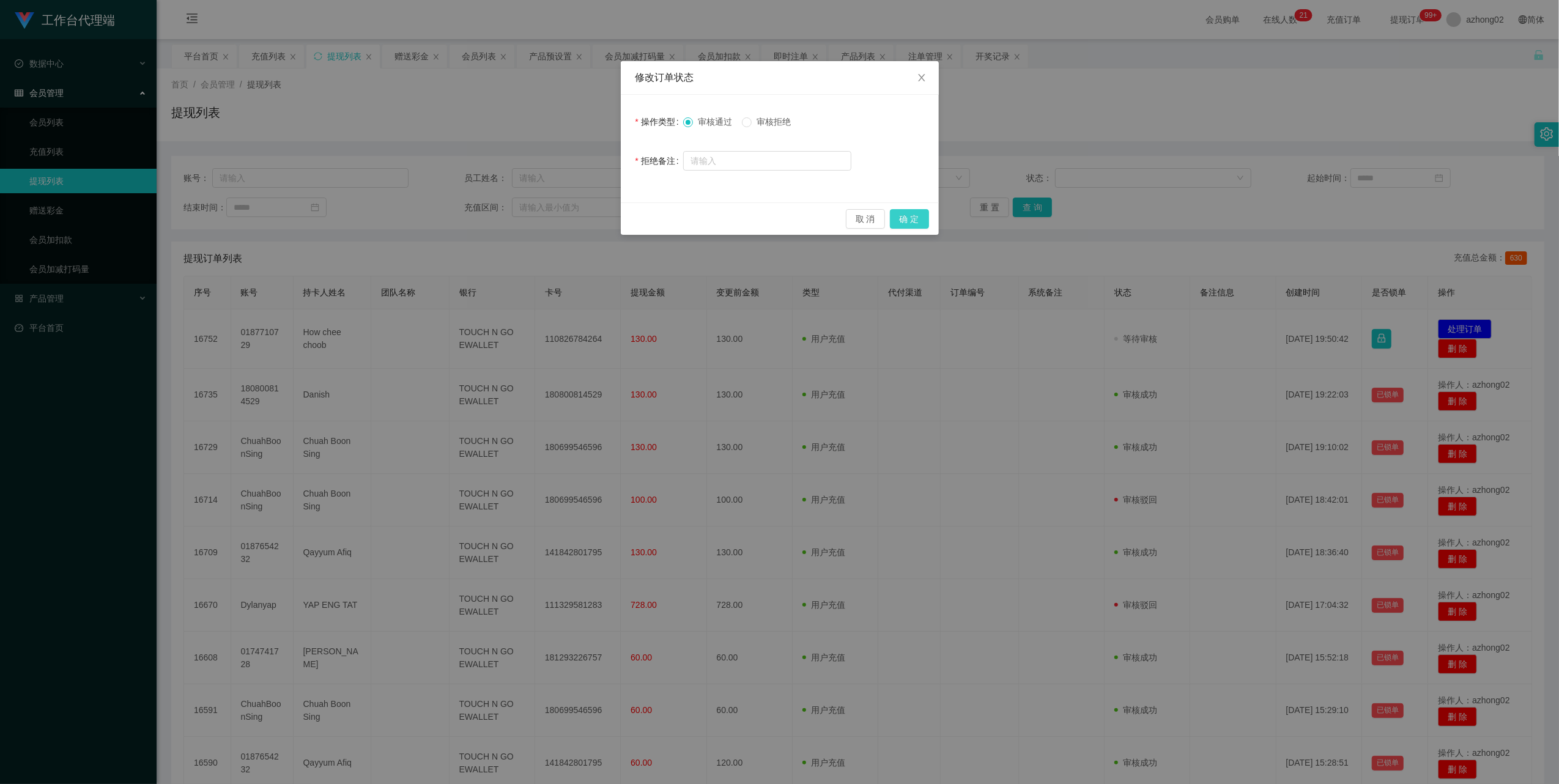
click at [917, 220] on button "确 定" at bounding box center [909, 219] width 39 height 19
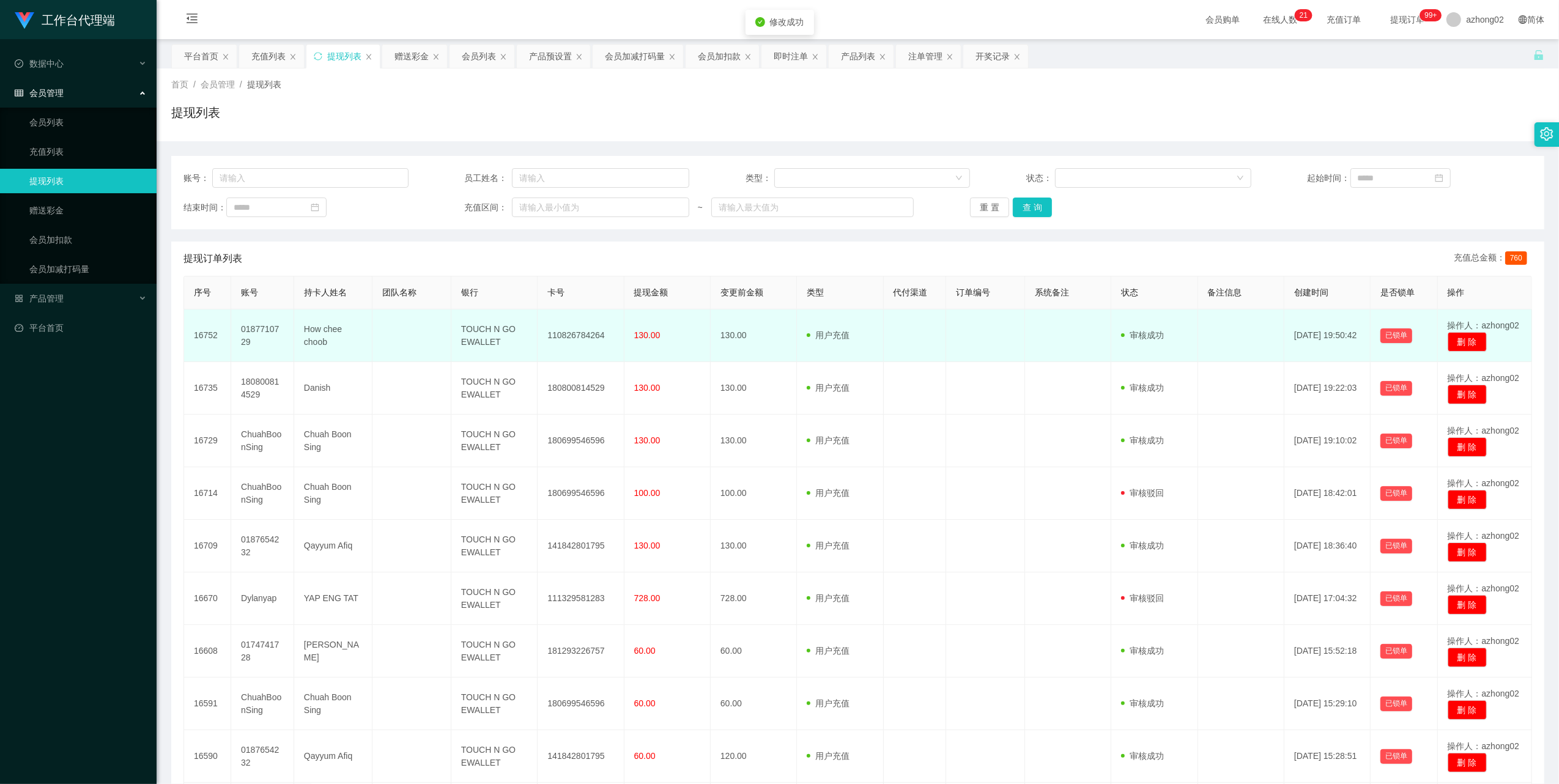
click at [566, 344] on td "110826784264" at bounding box center [580, 335] width 86 height 53
click at [565, 340] on td "110826784264" at bounding box center [580, 335] width 86 height 53
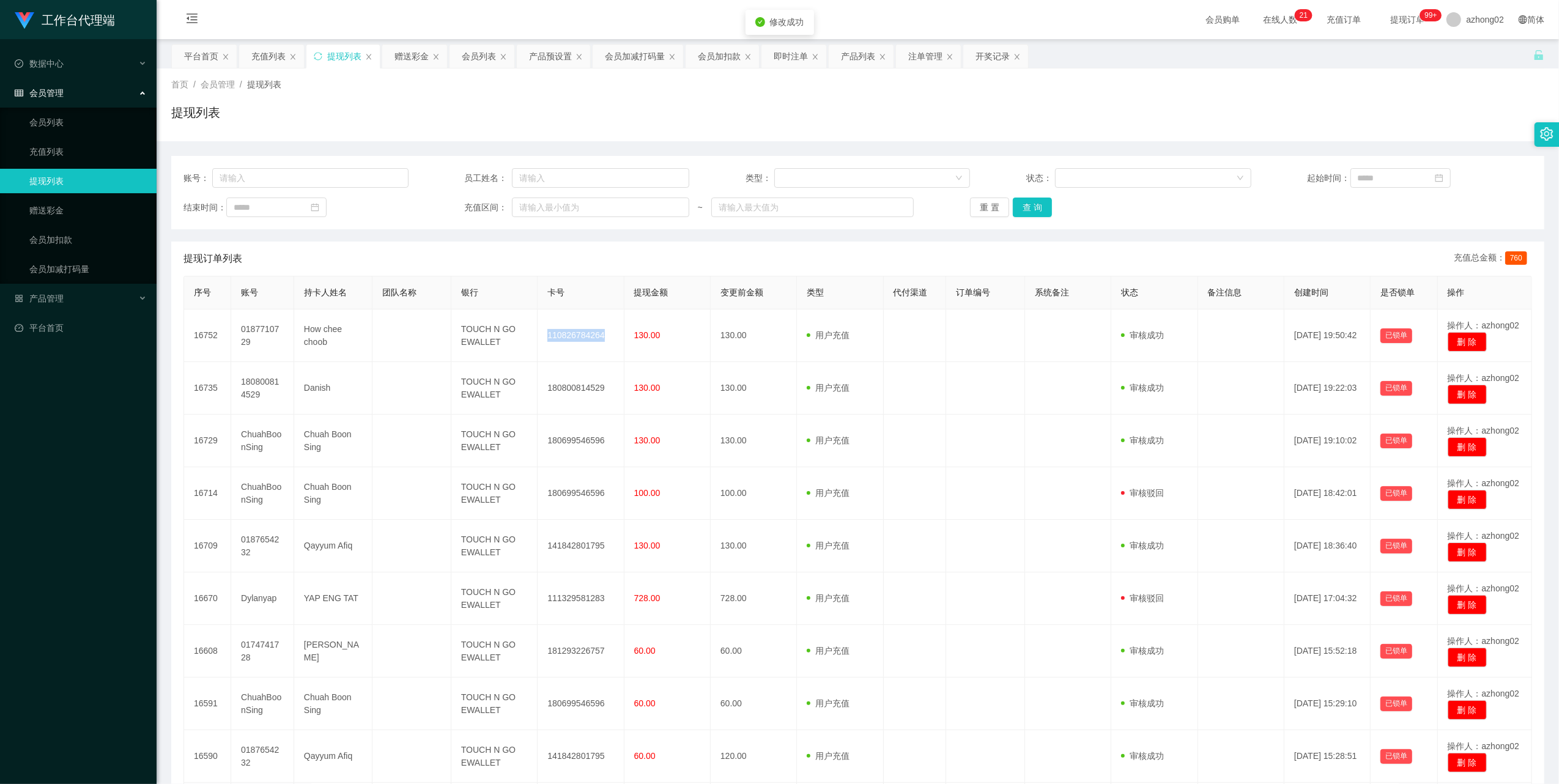
copy td "110826784264"
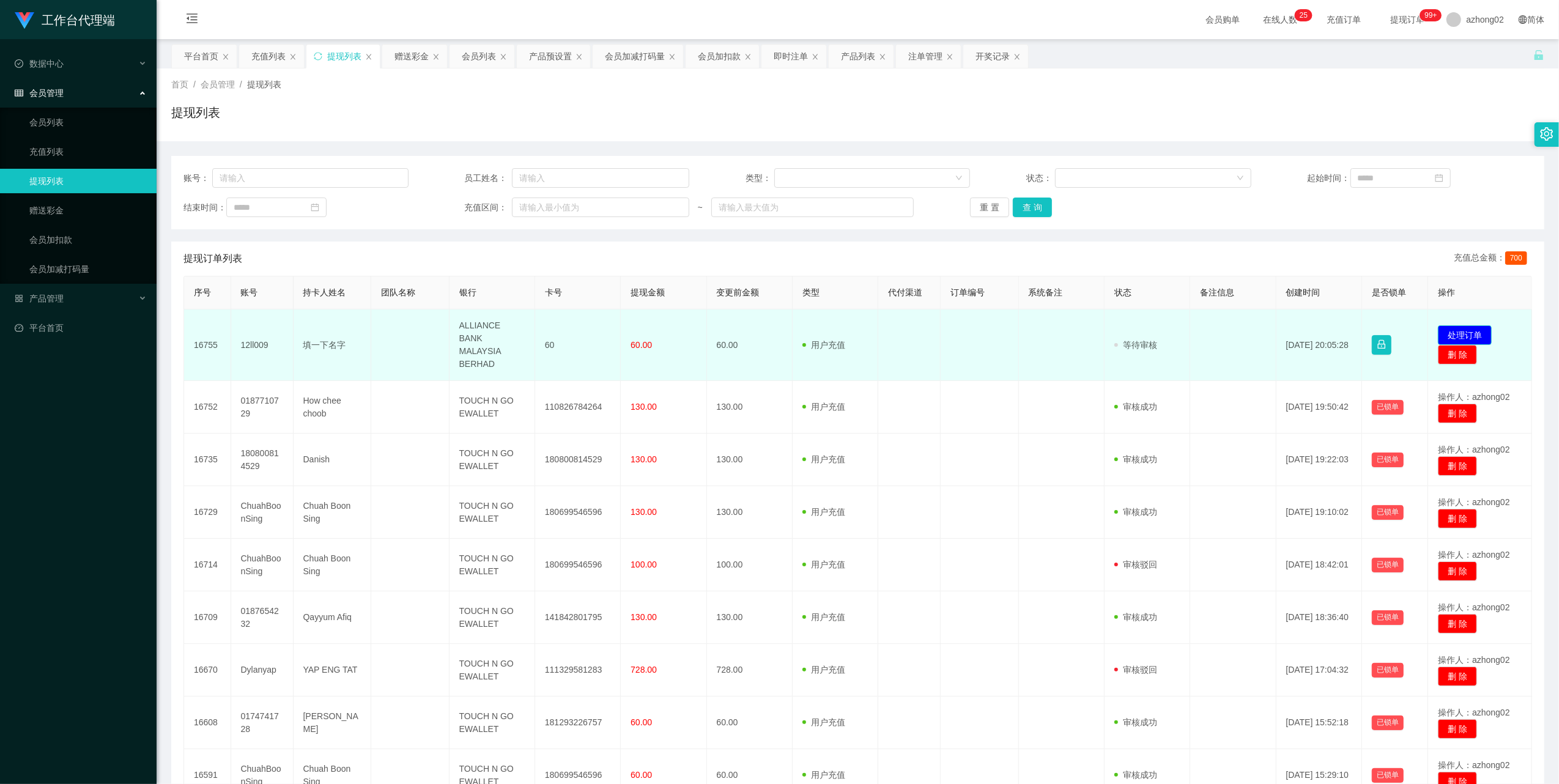
click at [1444, 331] on button "处理订单" at bounding box center [1465, 334] width 54 height 19
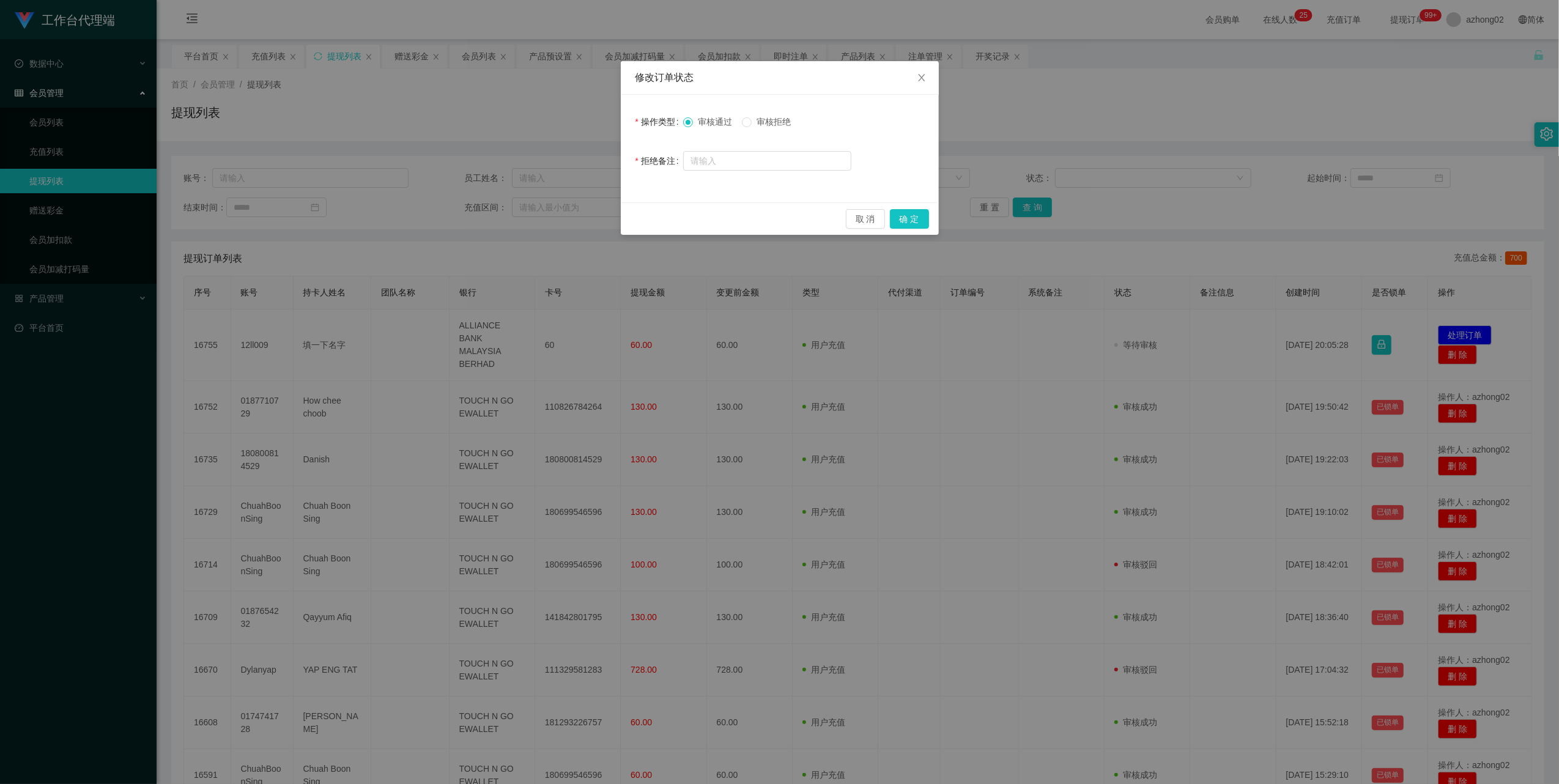
click at [755, 122] on span "审核拒绝" at bounding box center [773, 121] width 44 height 10
click at [913, 211] on button "确 定" at bounding box center [909, 219] width 39 height 19
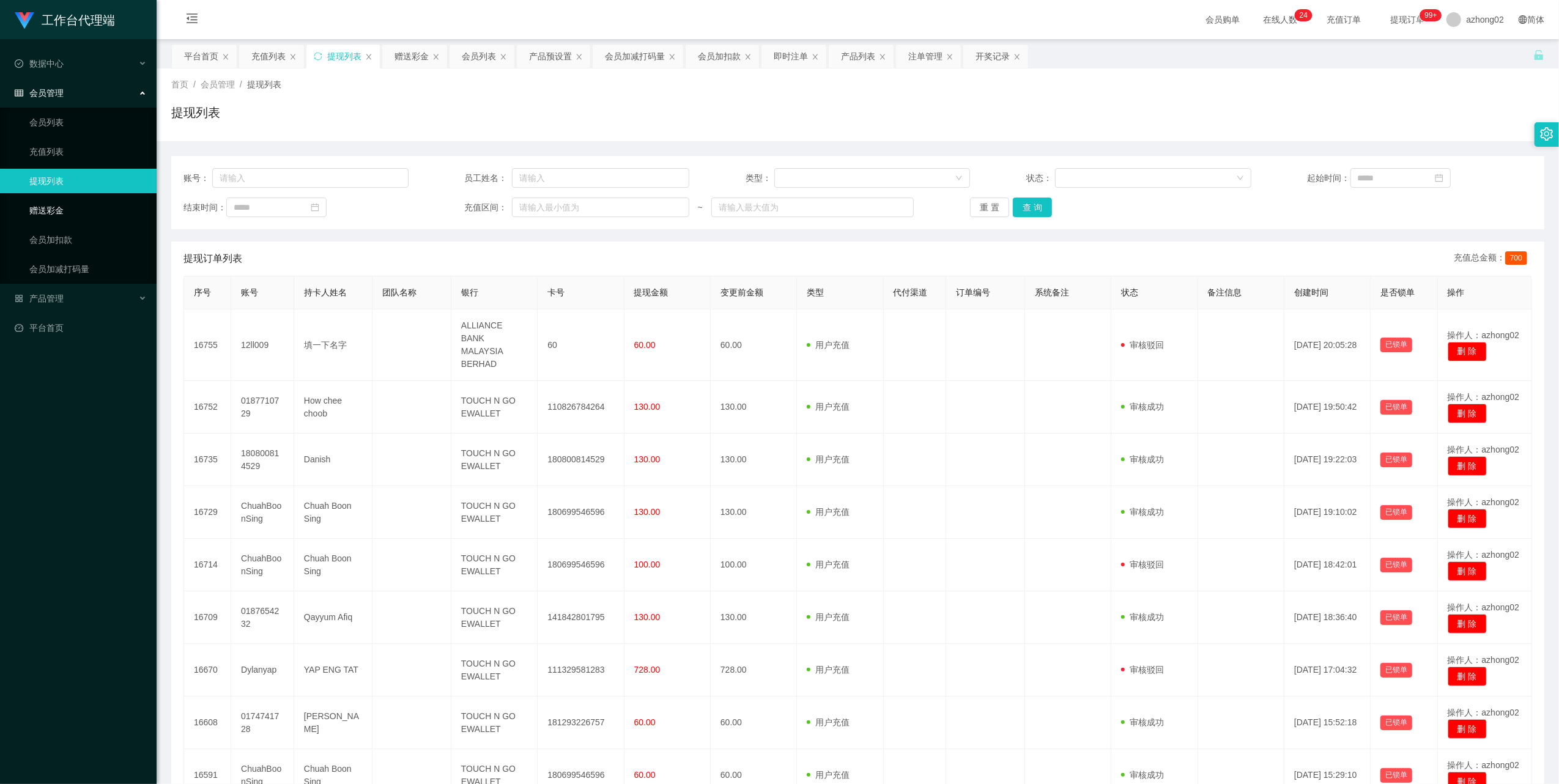
click at [84, 204] on link "赠送彩金" at bounding box center [88, 210] width 117 height 25
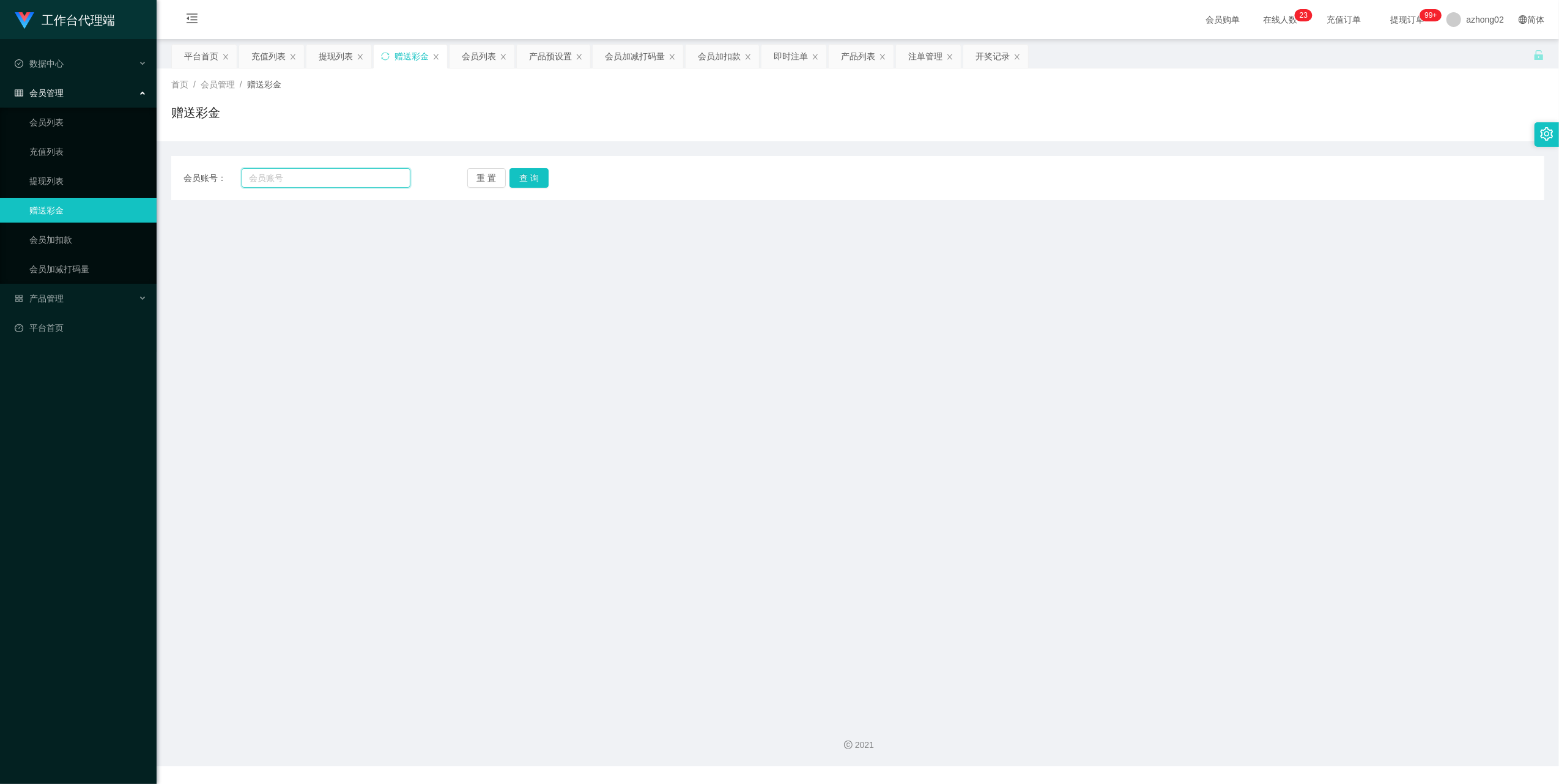
drag, startPoint x: 289, startPoint y: 170, endPoint x: 304, endPoint y: 172, distance: 15.1
click at [293, 171] on input "text" at bounding box center [326, 177] width 169 height 19
paste input "CHIAKH"
type input "CHIAKH"
click at [529, 176] on button "查 询" at bounding box center [529, 177] width 39 height 19
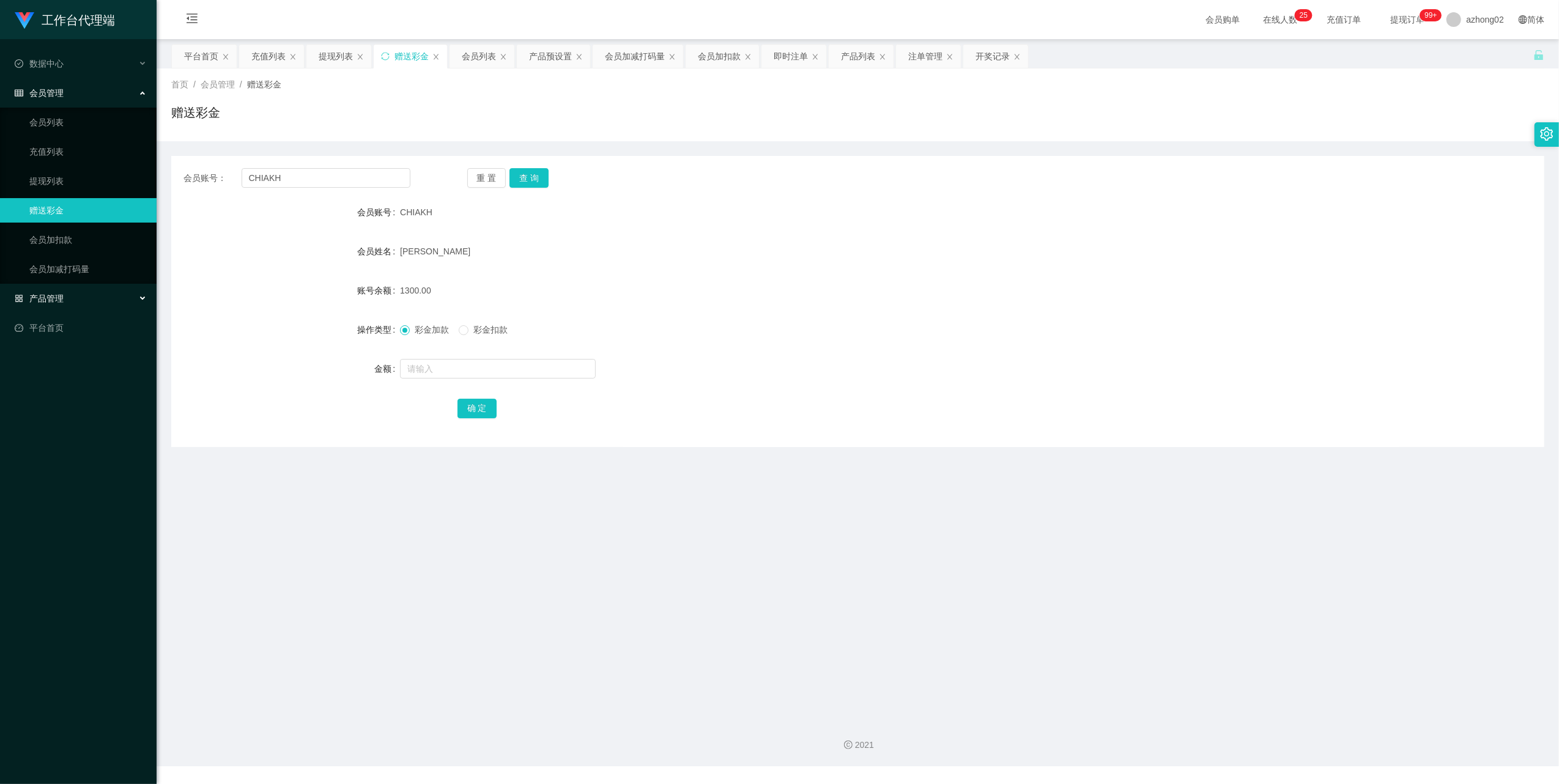
click at [51, 305] on div "产品管理" at bounding box center [78, 298] width 157 height 25
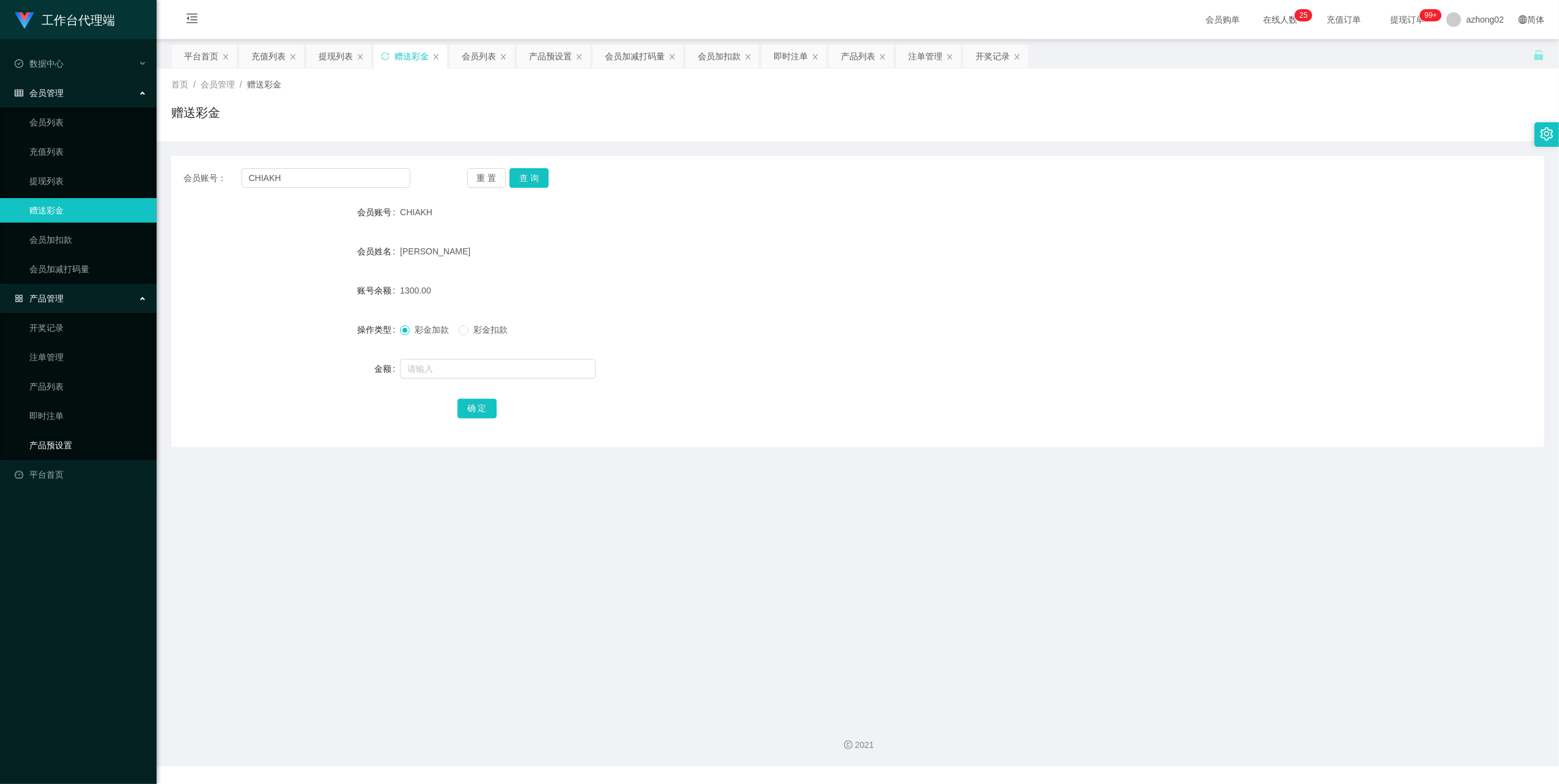
drag, startPoint x: 53, startPoint y: 440, endPoint x: 66, endPoint y: 429, distance: 17.0
click at [52, 440] on link "产品预设置" at bounding box center [88, 445] width 117 height 25
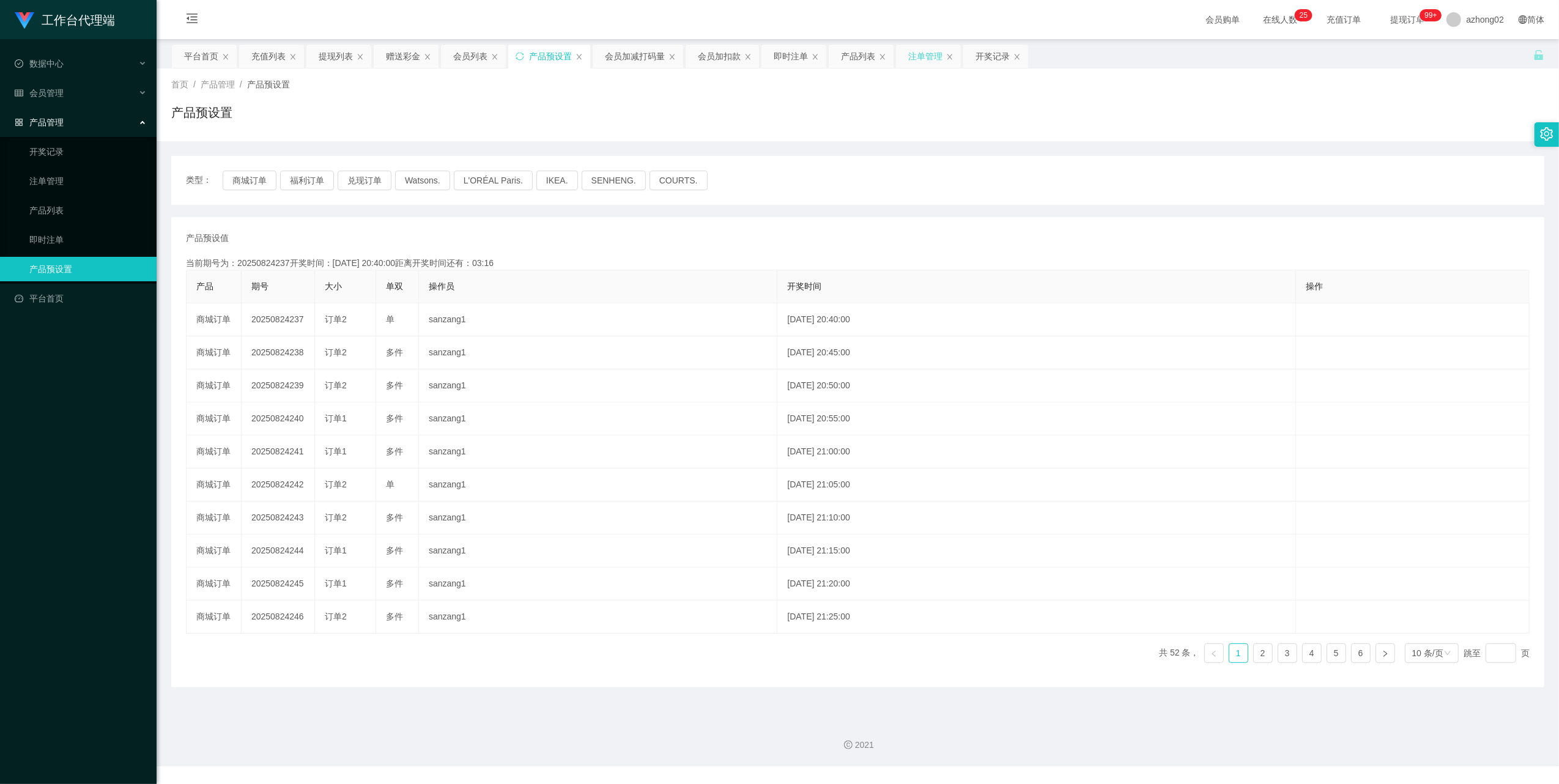
click at [933, 58] on div "注单管理" at bounding box center [925, 56] width 35 height 23
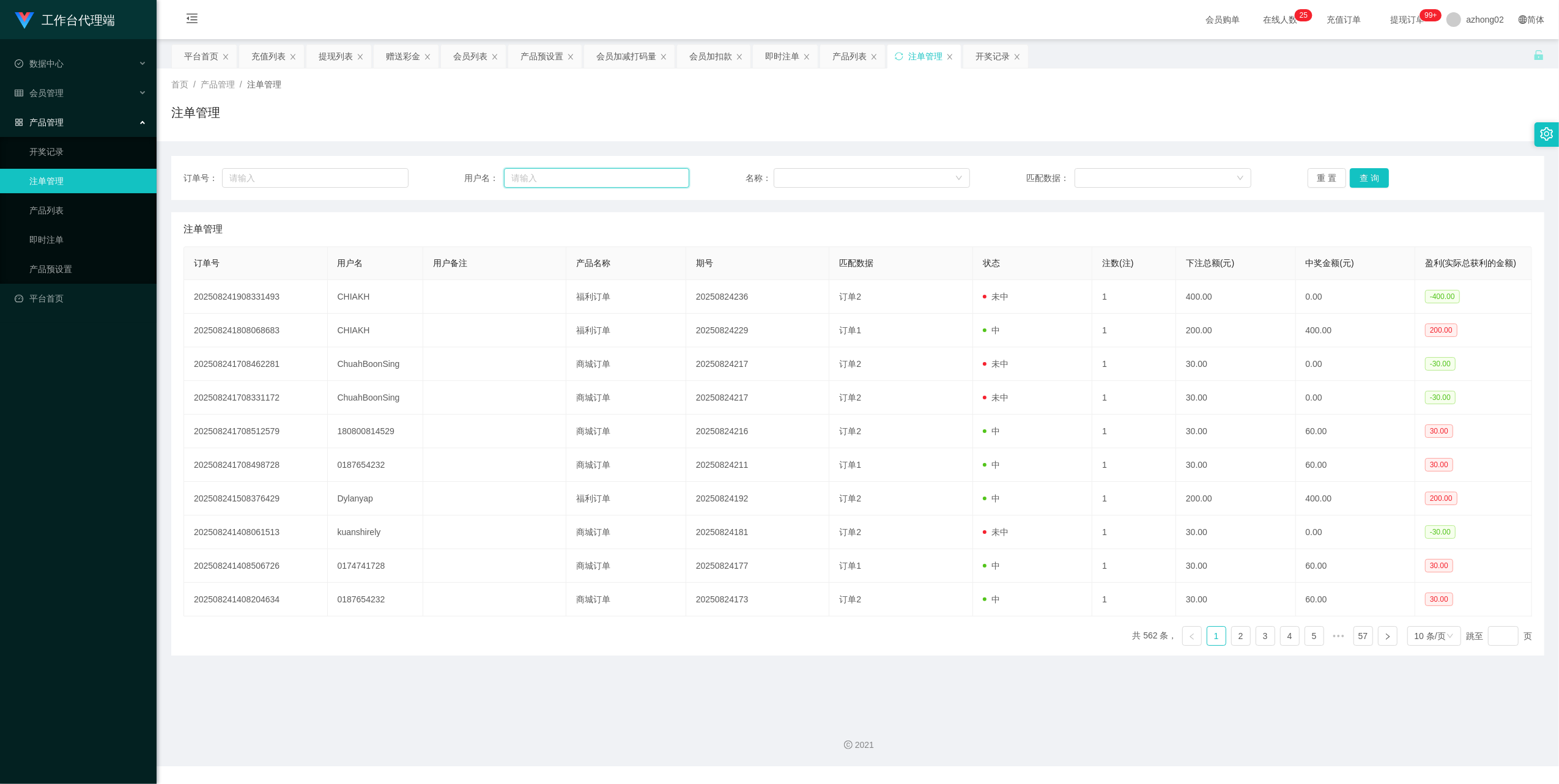
drag, startPoint x: 547, startPoint y: 177, endPoint x: 570, endPoint y: 170, distance: 24.0
click at [551, 177] on input "text" at bounding box center [596, 177] width 185 height 19
click at [600, 179] on input "text" at bounding box center [596, 177] width 185 height 19
paste input "CHIAKH"
type input "CHIAKH"
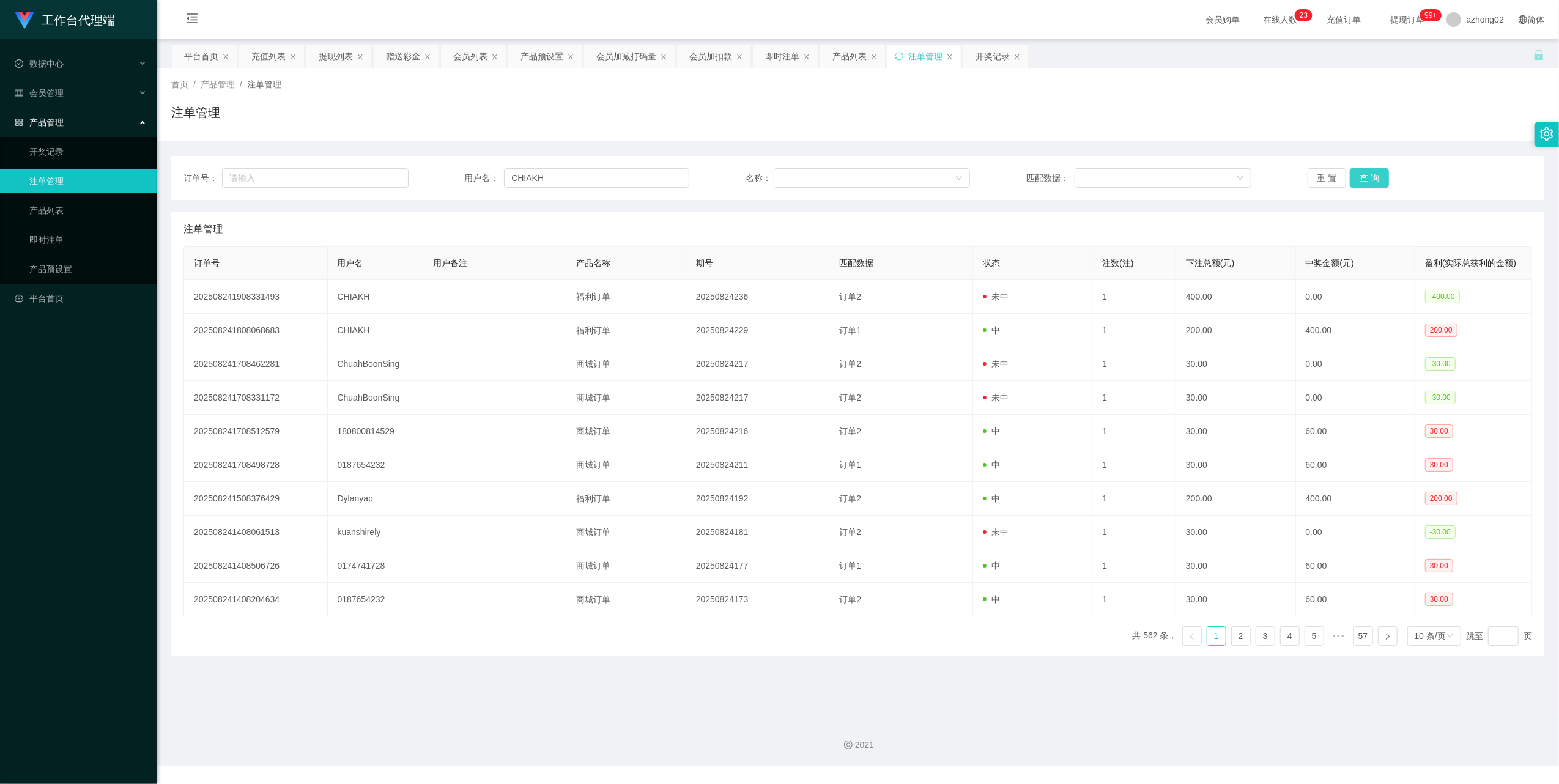
click at [1380, 173] on button "查 询" at bounding box center [1369, 177] width 39 height 19
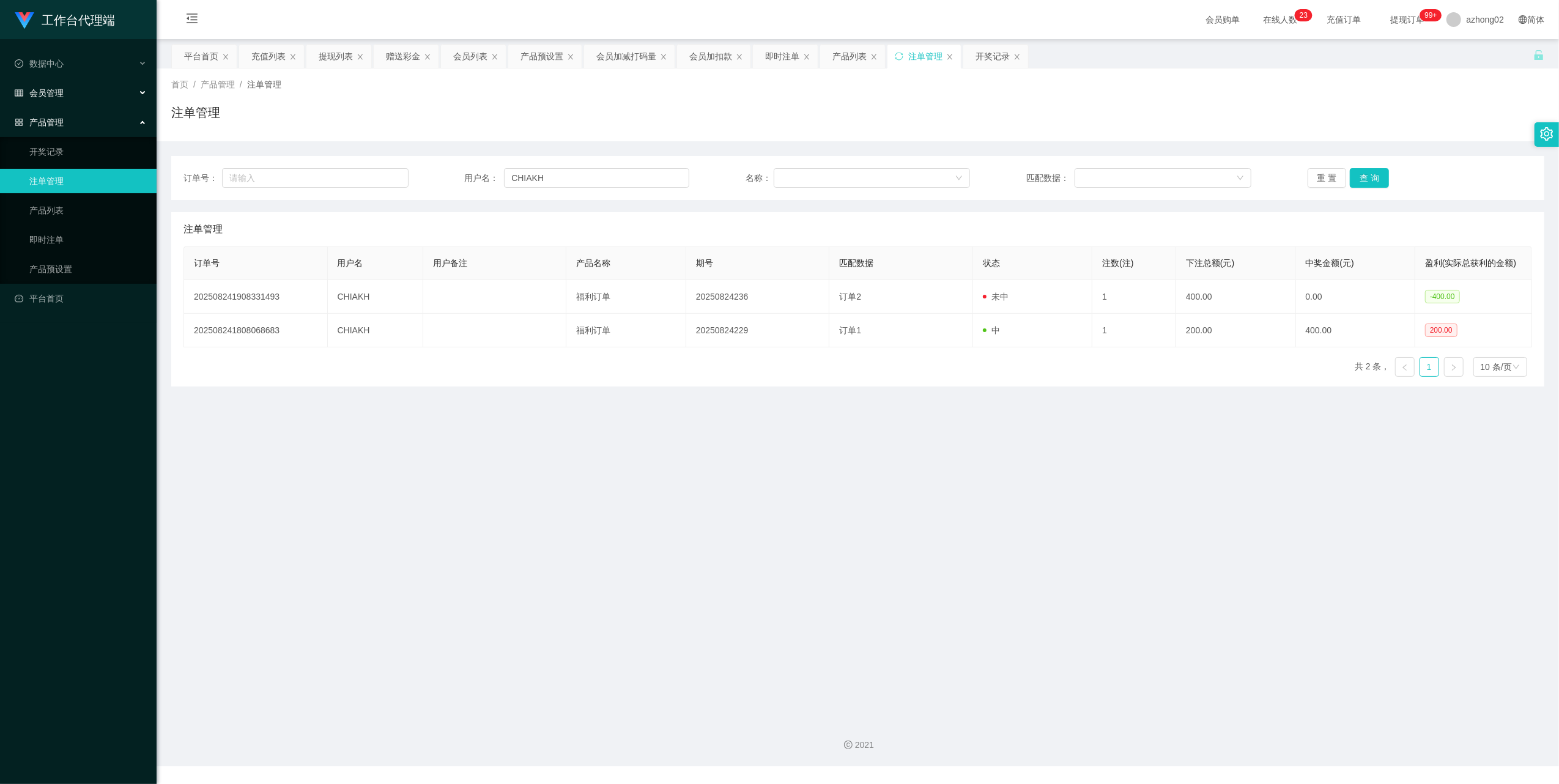
click at [54, 82] on div "会员管理" at bounding box center [78, 93] width 157 height 25
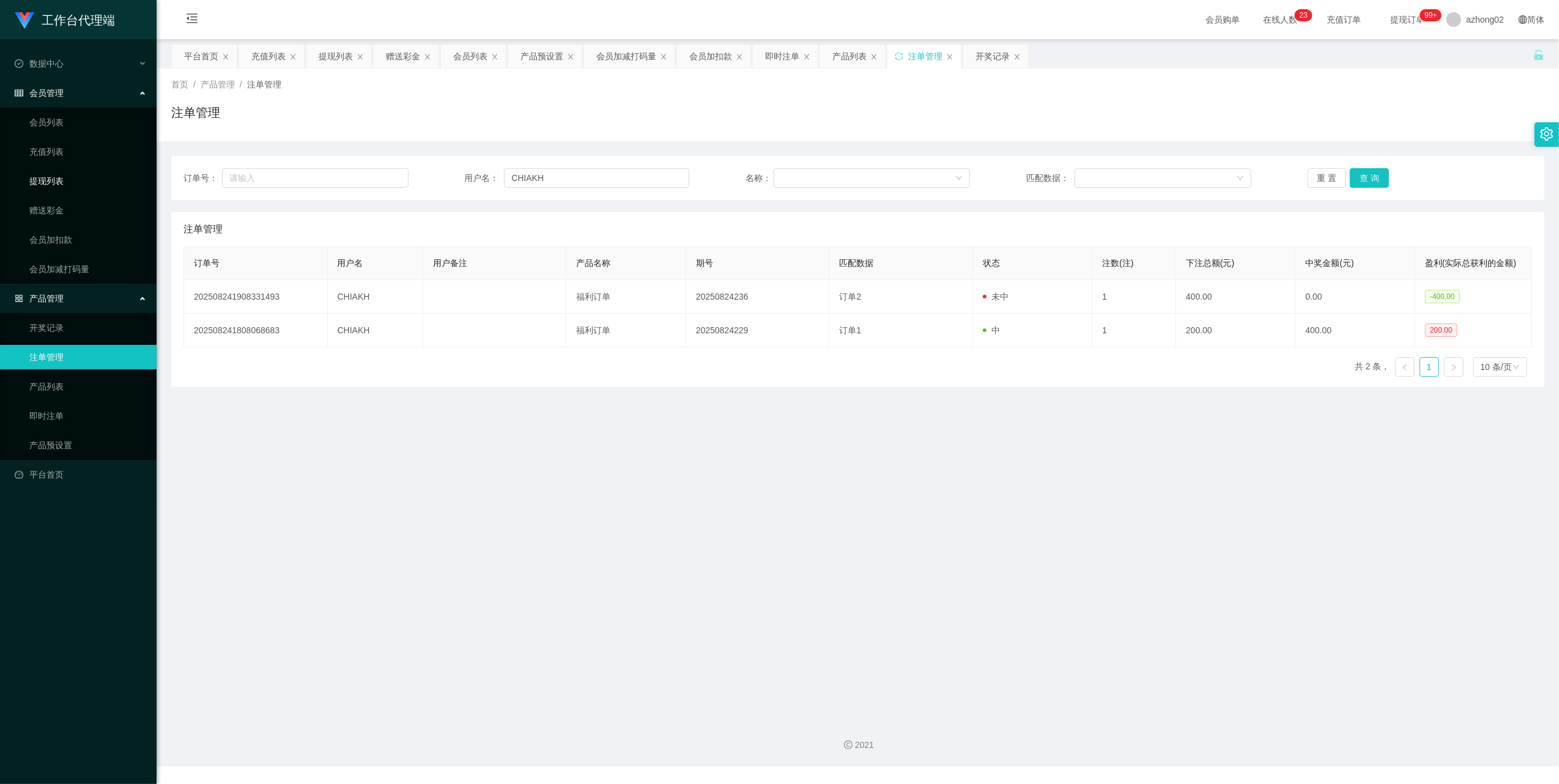
drag, startPoint x: 64, startPoint y: 181, endPoint x: 79, endPoint y: 116, distance: 66.7
click at [64, 180] on link "提现列表" at bounding box center [88, 181] width 117 height 25
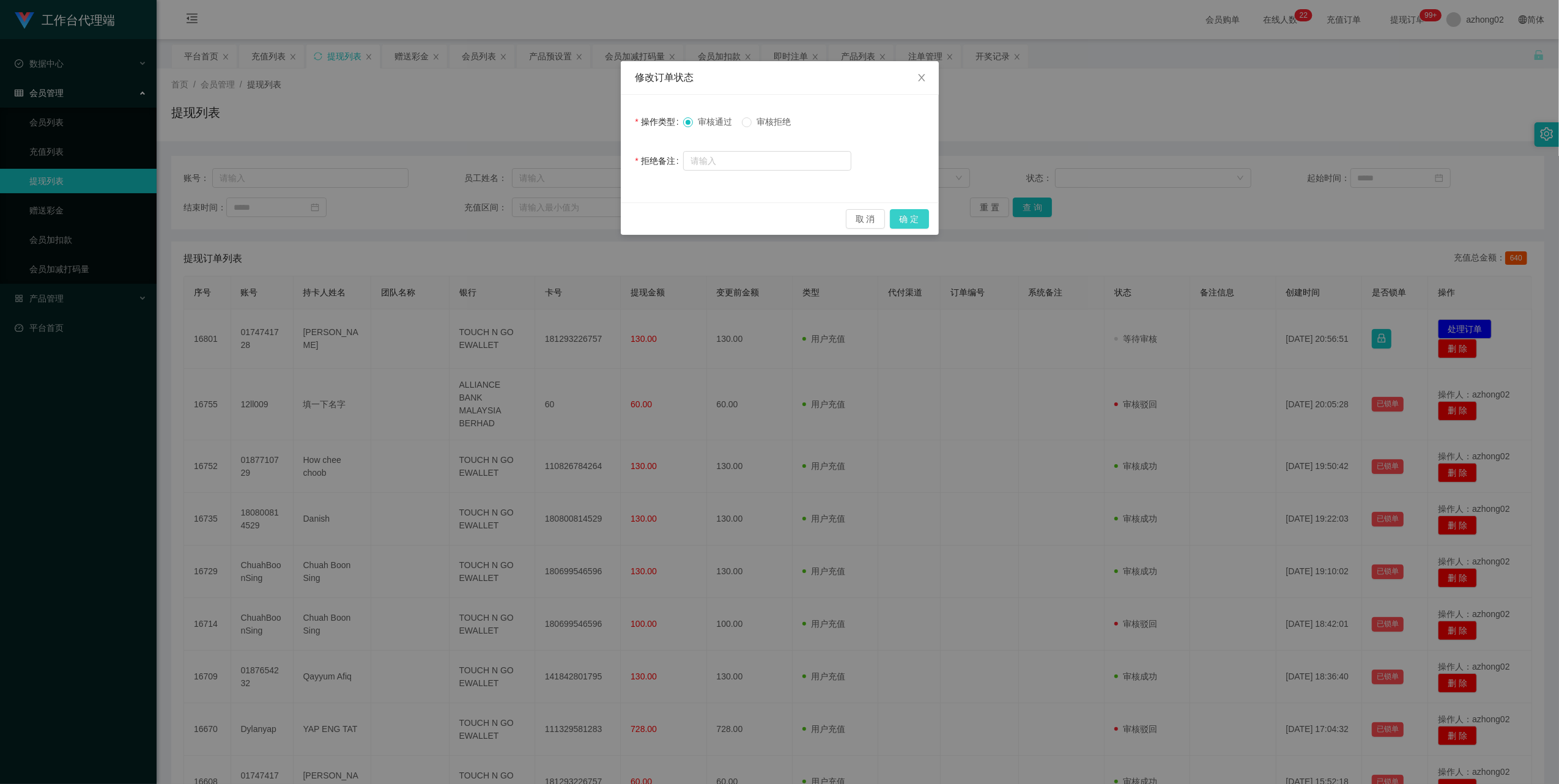
click at [917, 220] on button "确 定" at bounding box center [909, 219] width 39 height 19
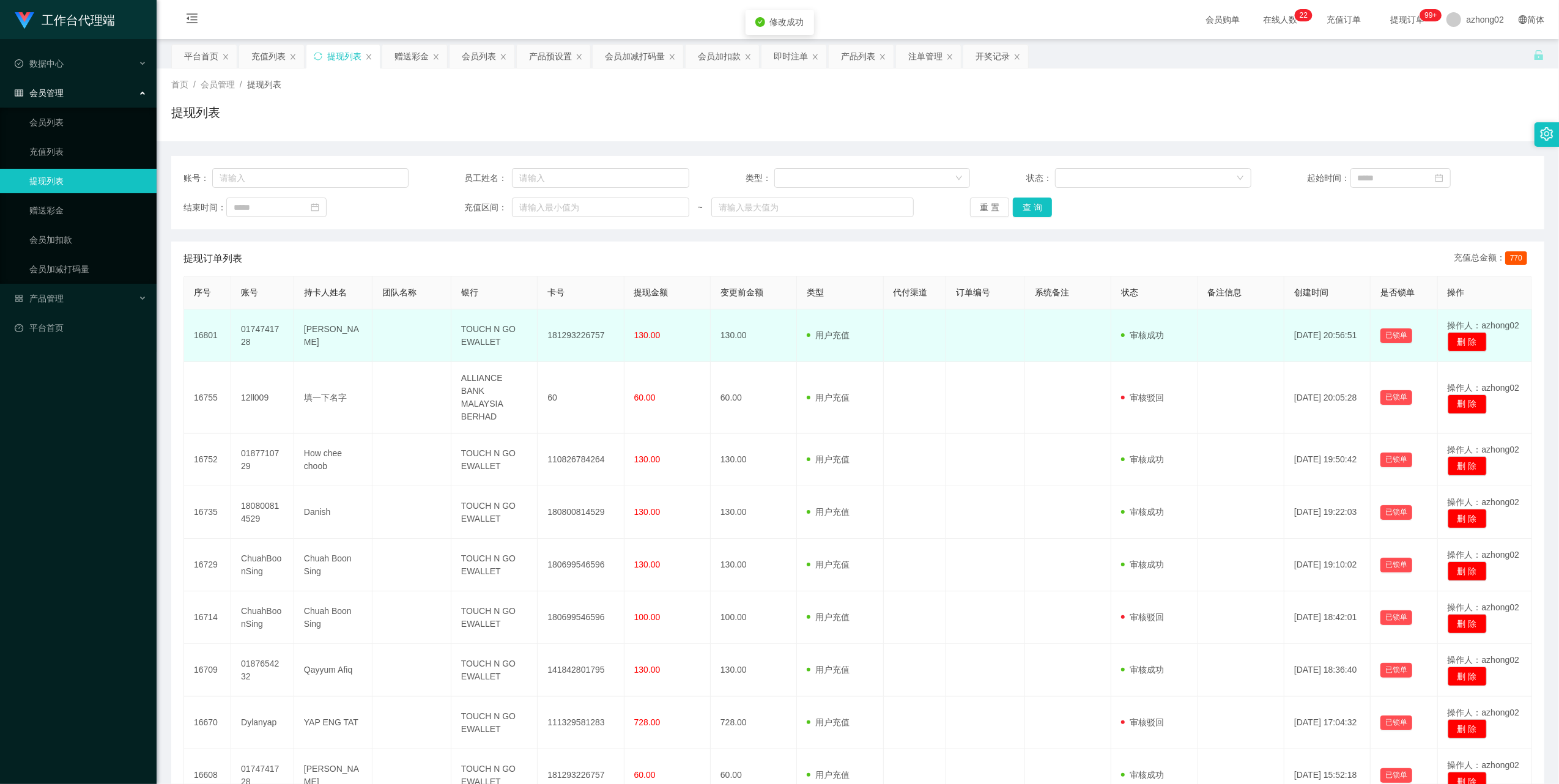
click at [568, 341] on td "181293226757" at bounding box center [580, 335] width 86 height 53
copy td "181293226757"
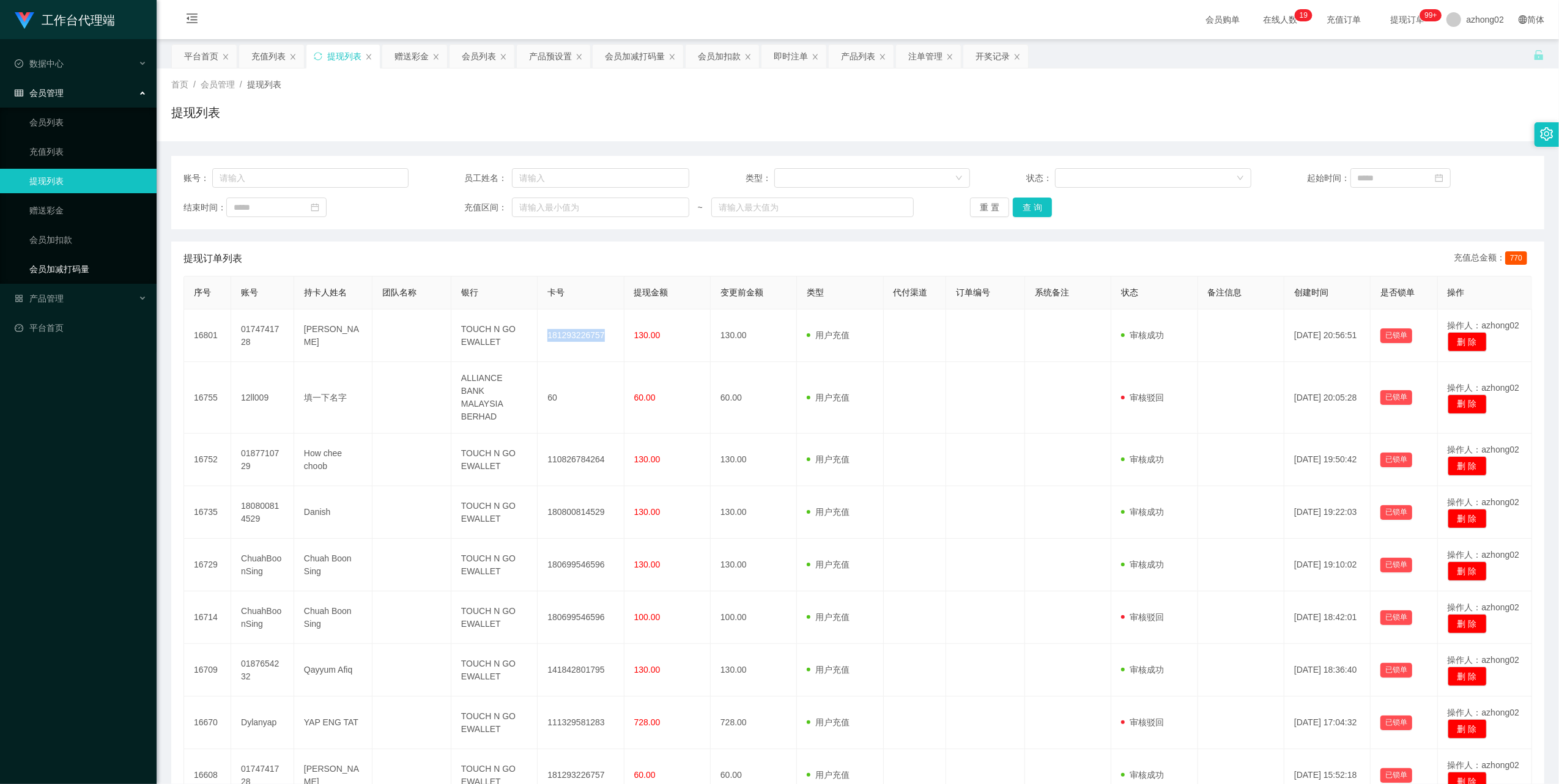
drag, startPoint x: 61, startPoint y: 265, endPoint x: 62, endPoint y: 280, distance: 15.0
click at [62, 265] on link "会员加减打码量" at bounding box center [88, 269] width 117 height 25
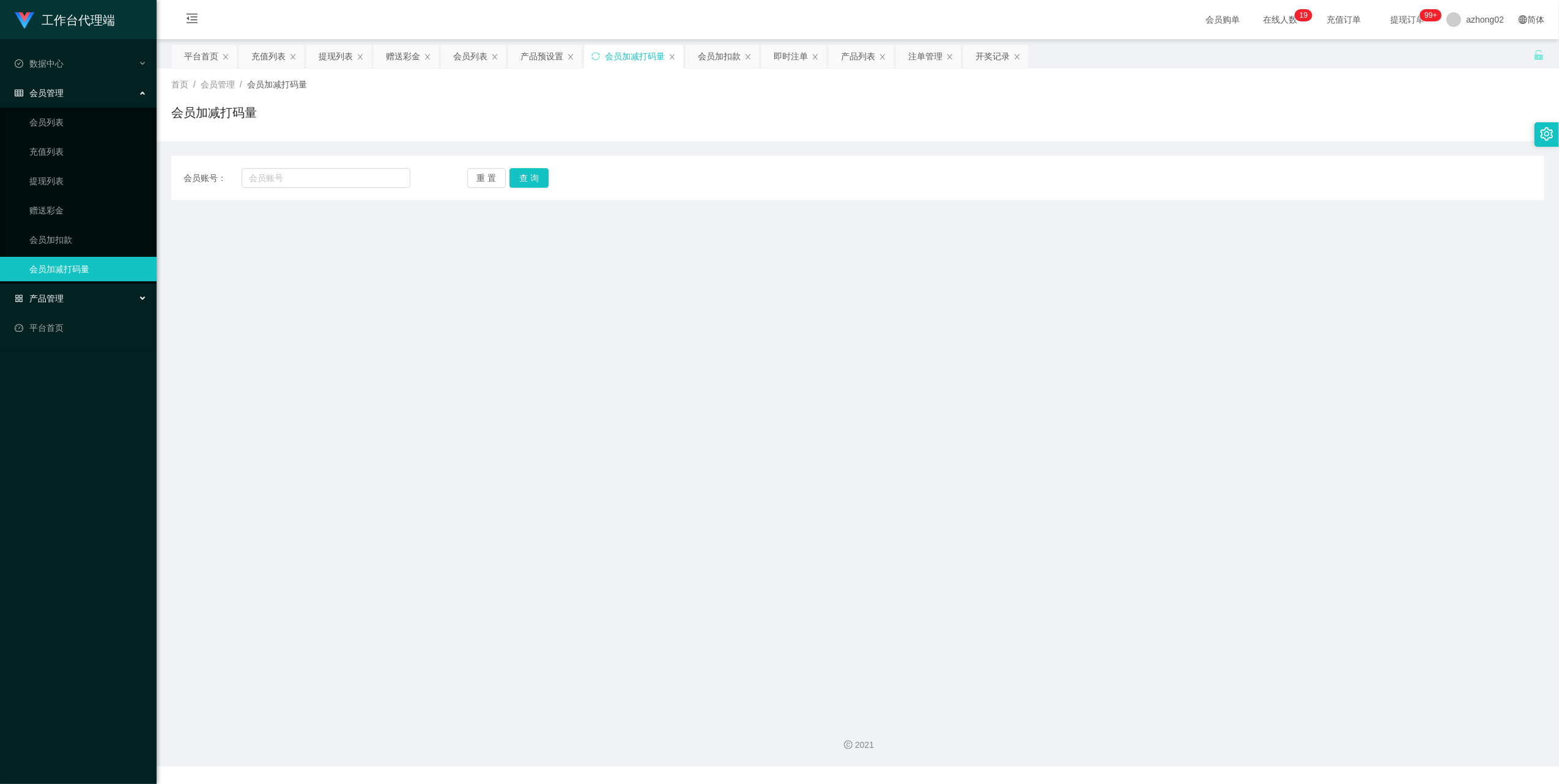
click at [60, 293] on span "产品管理" at bounding box center [39, 298] width 49 height 10
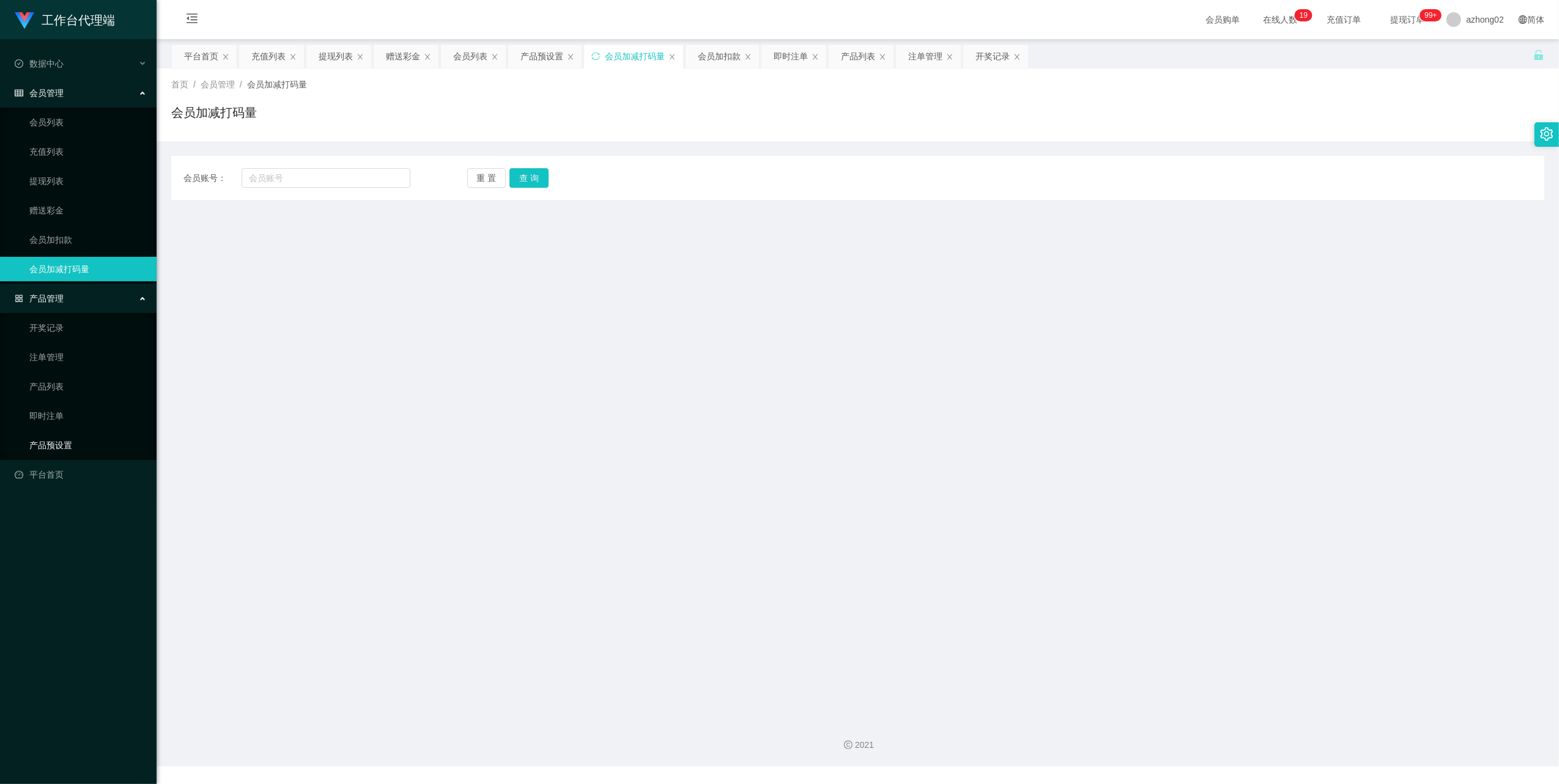
click at [64, 436] on link "产品预设置" at bounding box center [88, 445] width 117 height 25
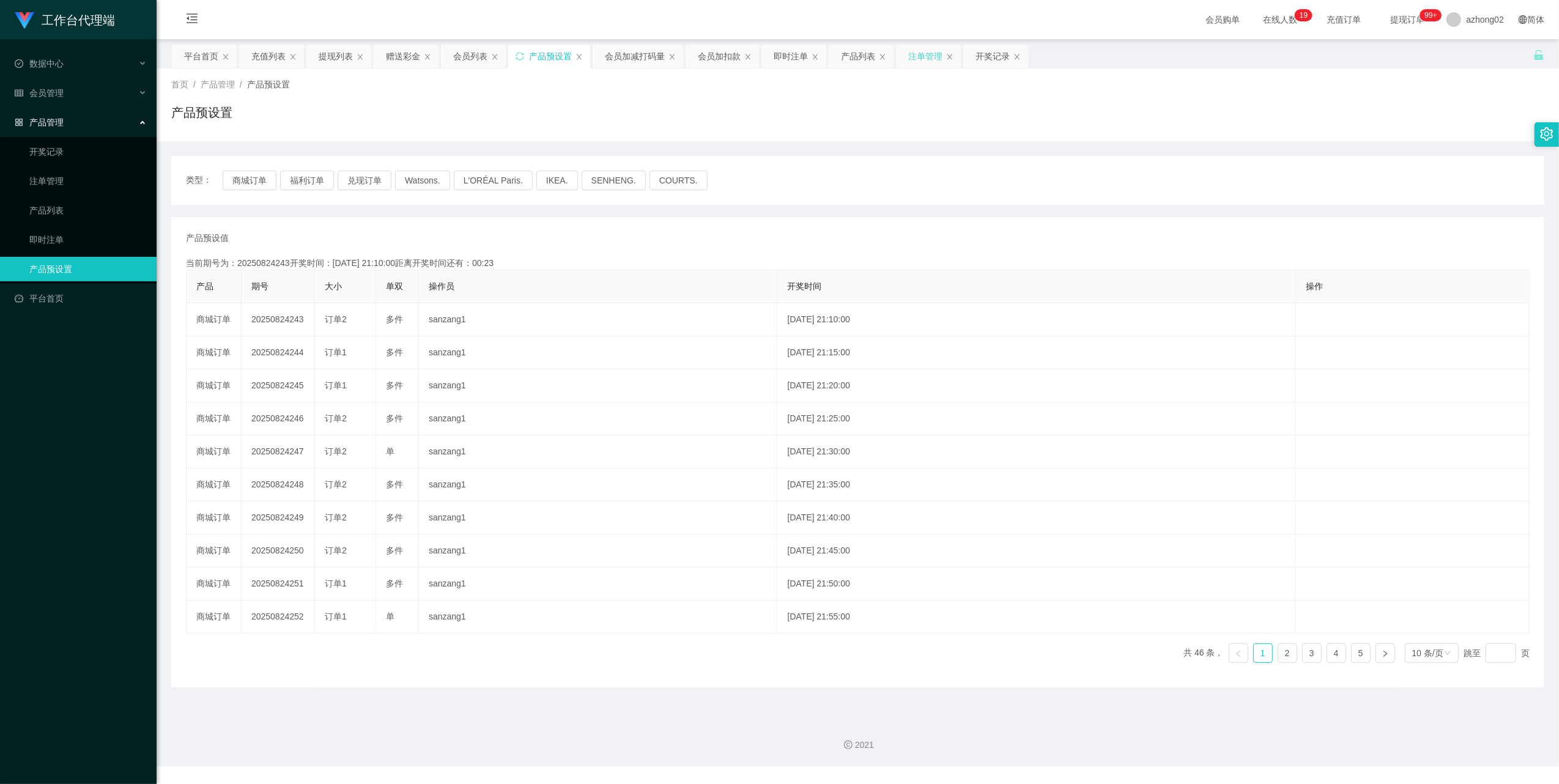
click at [923, 54] on div "注单管理" at bounding box center [925, 56] width 35 height 23
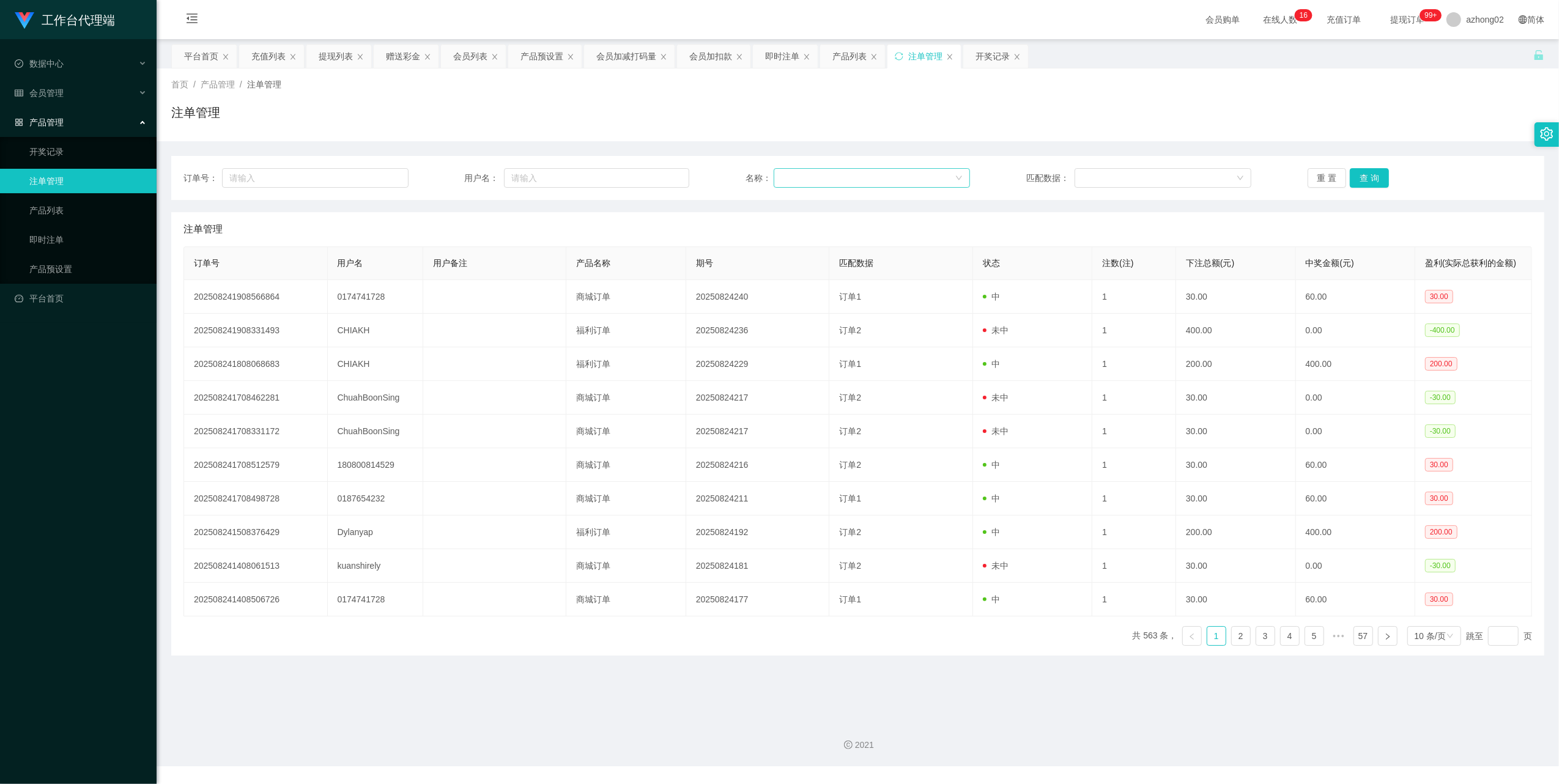
click at [864, 175] on div at bounding box center [868, 178] width 173 height 18
drag, startPoint x: 844, startPoint y: 175, endPoint x: 814, endPoint y: 174, distance: 30.0
click at [844, 175] on div at bounding box center [868, 178] width 173 height 18
click at [649, 175] on input "text" at bounding box center [596, 177] width 185 height 19
paste input "CHIAKH"
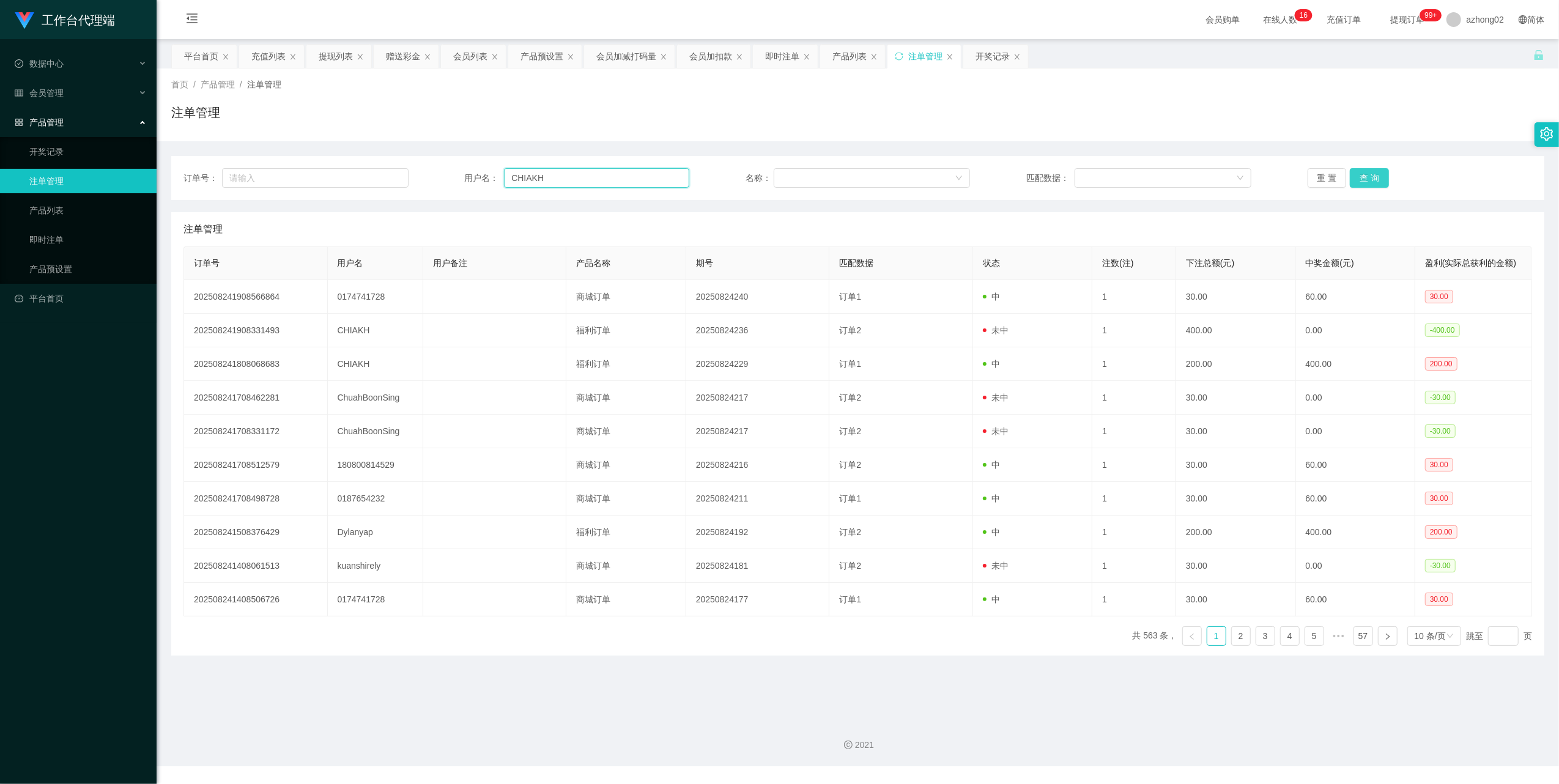
type input "CHIAKH"
click at [1371, 176] on button "查 询" at bounding box center [1369, 177] width 39 height 19
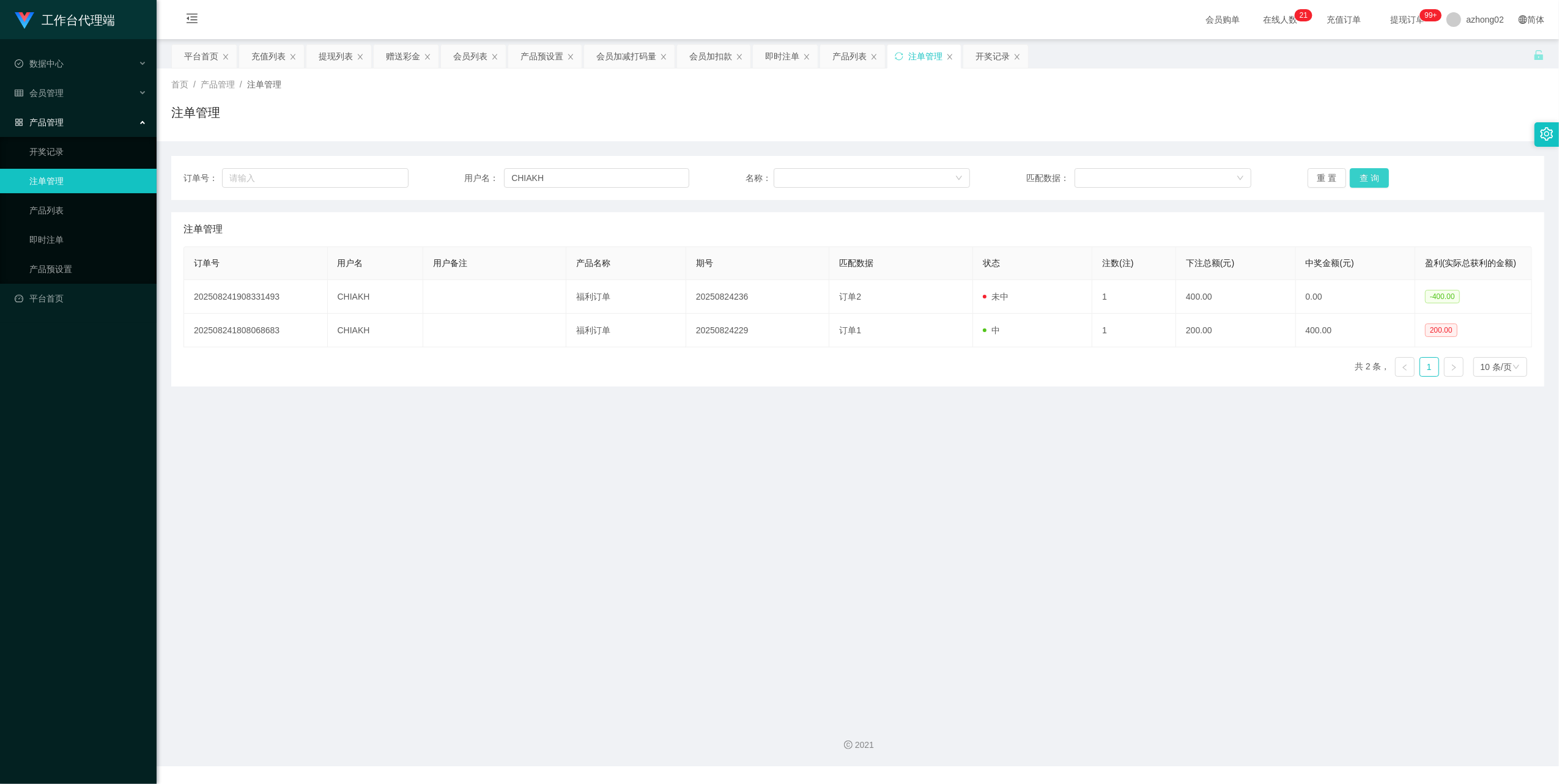
click at [1380, 174] on button "查 询" at bounding box center [1369, 177] width 39 height 19
click at [1362, 179] on button "查 询" at bounding box center [1369, 177] width 39 height 19
click at [528, 176] on input "CHIAKH" at bounding box center [596, 177] width 185 height 19
click at [1356, 176] on button "查 询" at bounding box center [1369, 177] width 39 height 19
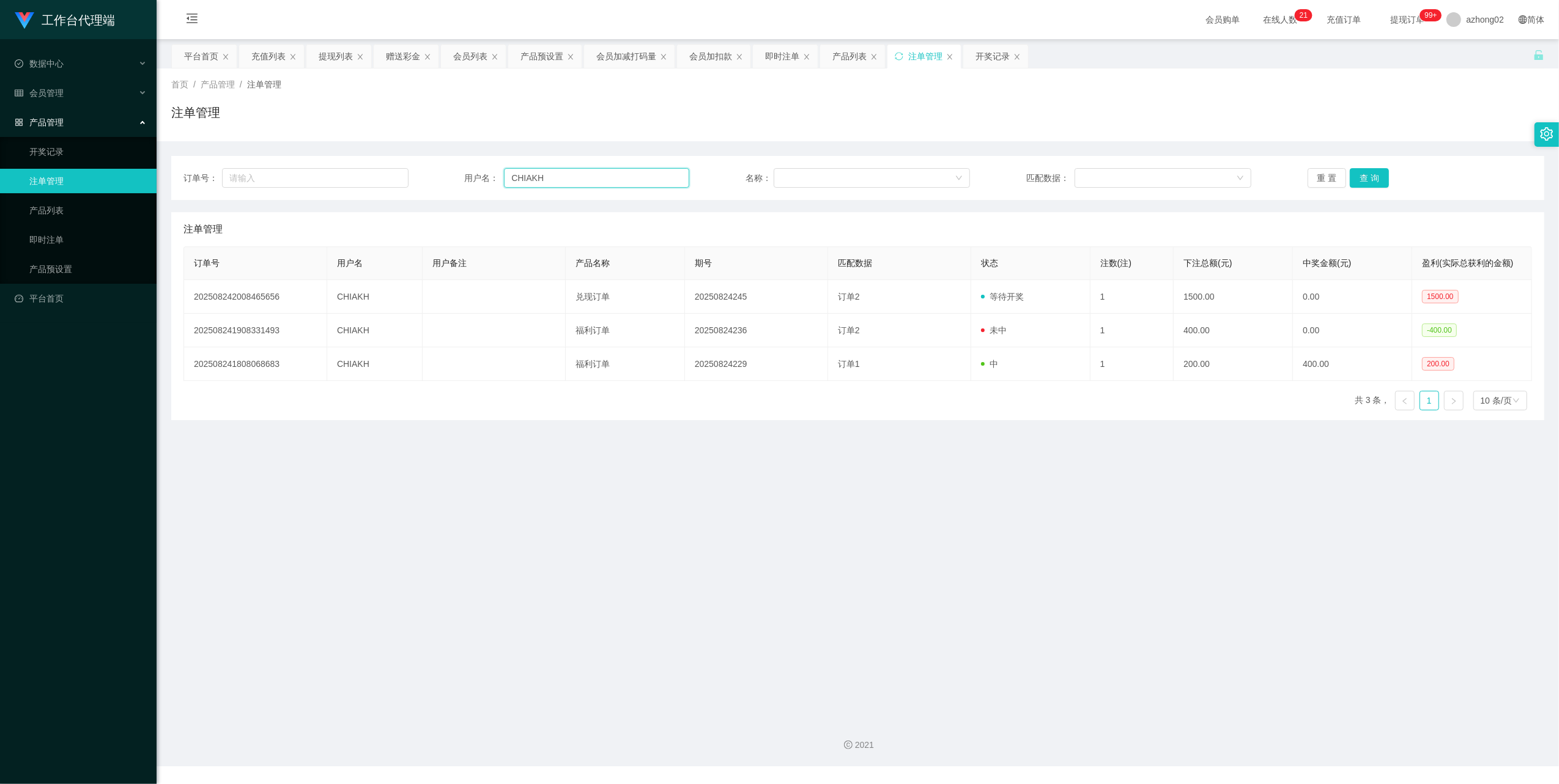
click at [637, 184] on input "CHIAKH" at bounding box center [596, 177] width 185 height 19
click at [570, 176] on input "CHIAKH" at bounding box center [596, 177] width 185 height 19
click at [568, 176] on input "CHIAKH" at bounding box center [596, 177] width 185 height 19
click at [567, 176] on input "CHIAKH" at bounding box center [596, 177] width 185 height 19
click at [1362, 176] on button "查 询" at bounding box center [1369, 177] width 39 height 19
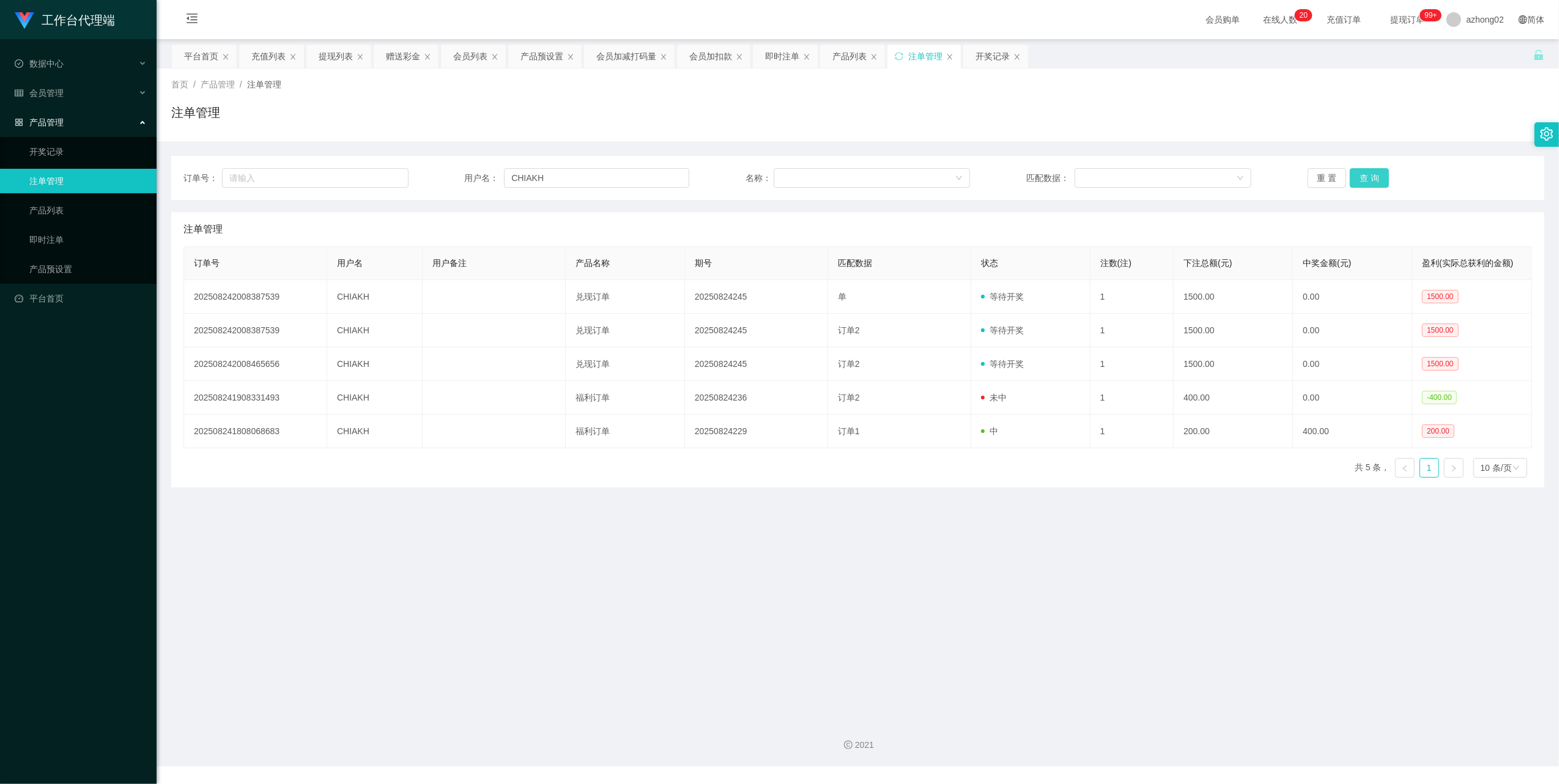
click at [1359, 174] on button "查 询" at bounding box center [1369, 177] width 39 height 19
click at [1366, 172] on button "查 询" at bounding box center [1369, 177] width 39 height 19
click at [1372, 174] on button "查 询" at bounding box center [1369, 177] width 39 height 19
click at [528, 182] on input "CHIAKH" at bounding box center [596, 177] width 185 height 19
click at [527, 182] on input "CHIAKH" at bounding box center [596, 177] width 185 height 19
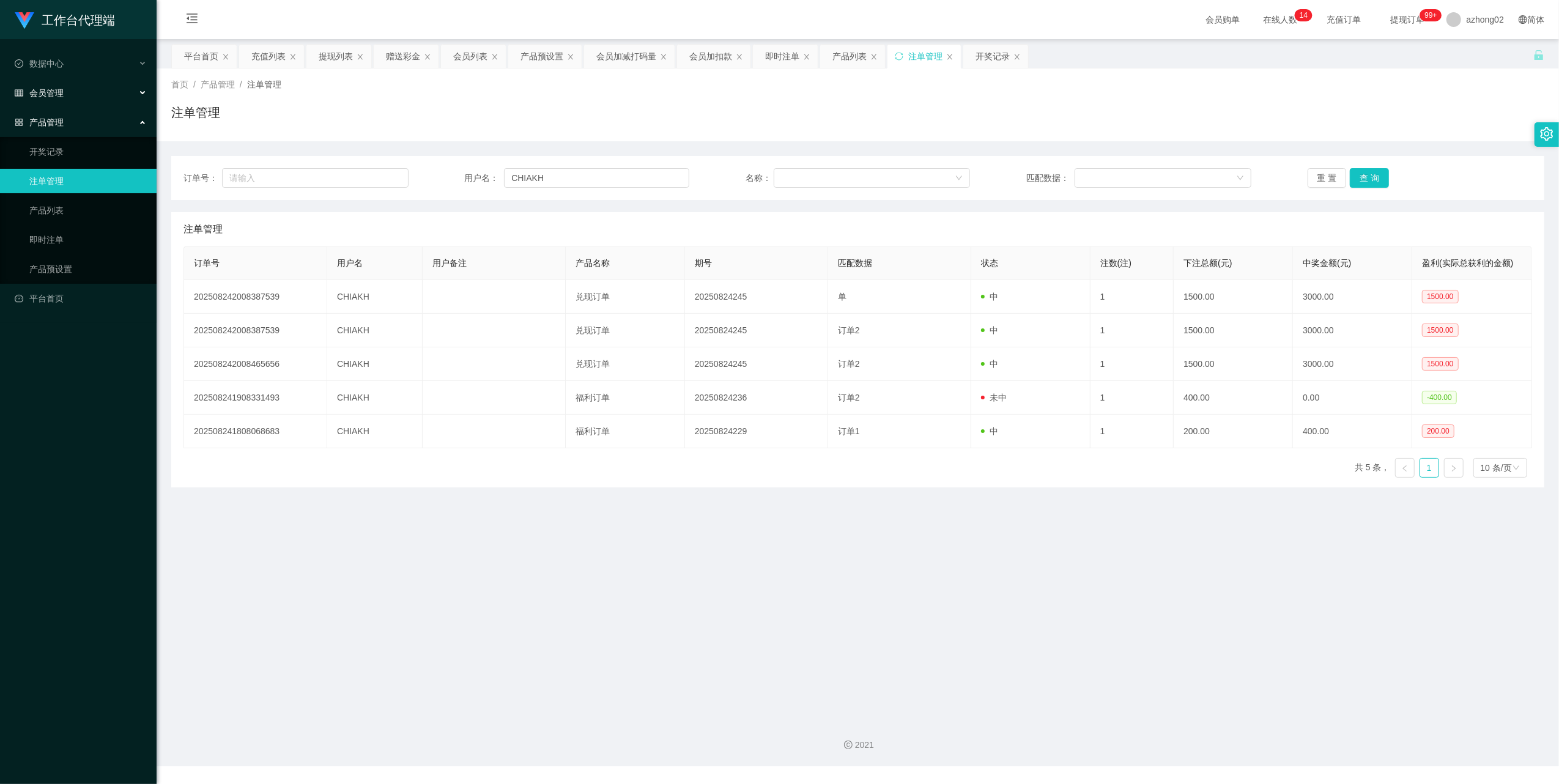
click at [58, 83] on div "会员管理" at bounding box center [78, 93] width 157 height 25
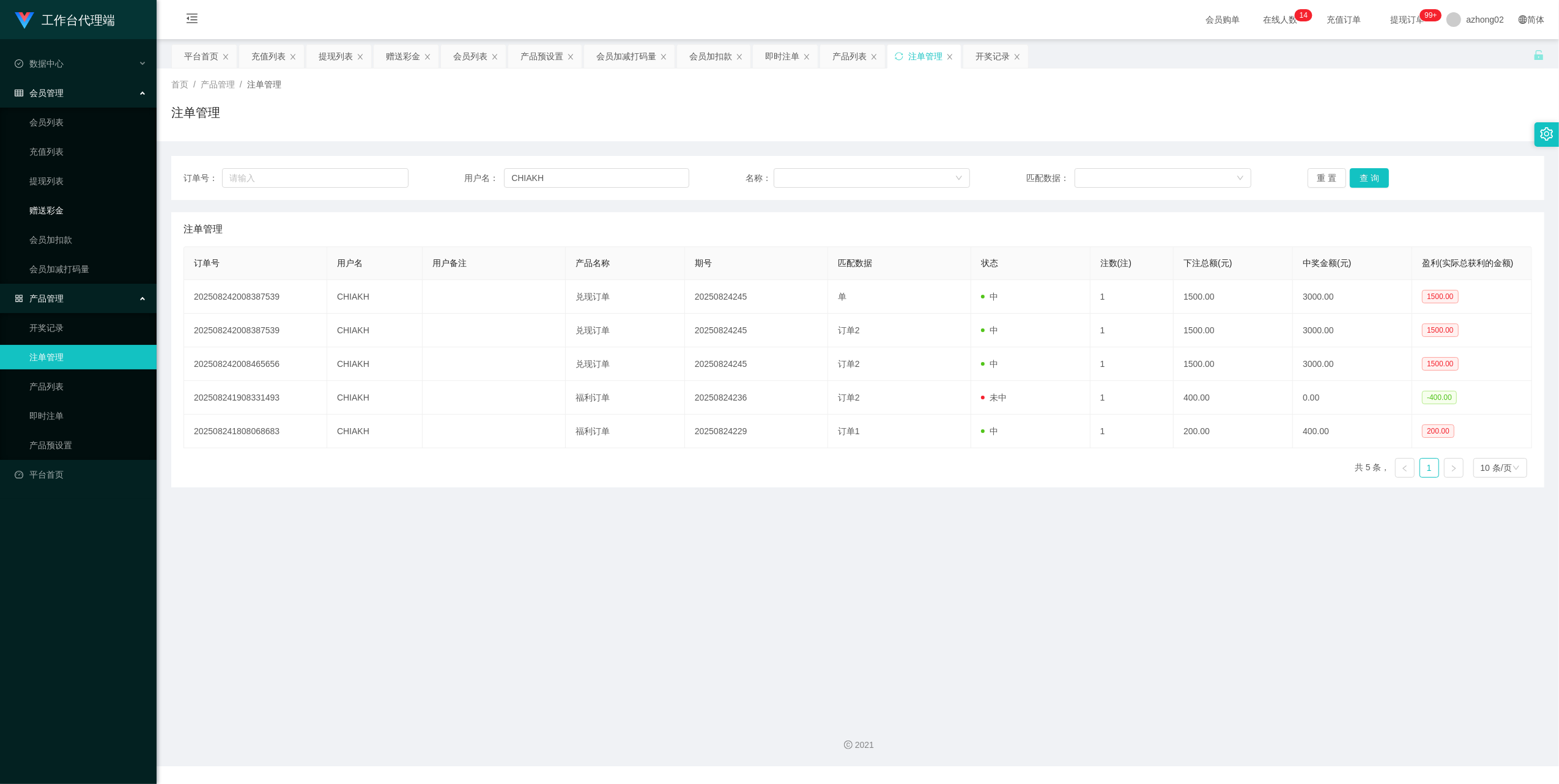
click at [59, 209] on link "赠送彩金" at bounding box center [88, 210] width 117 height 25
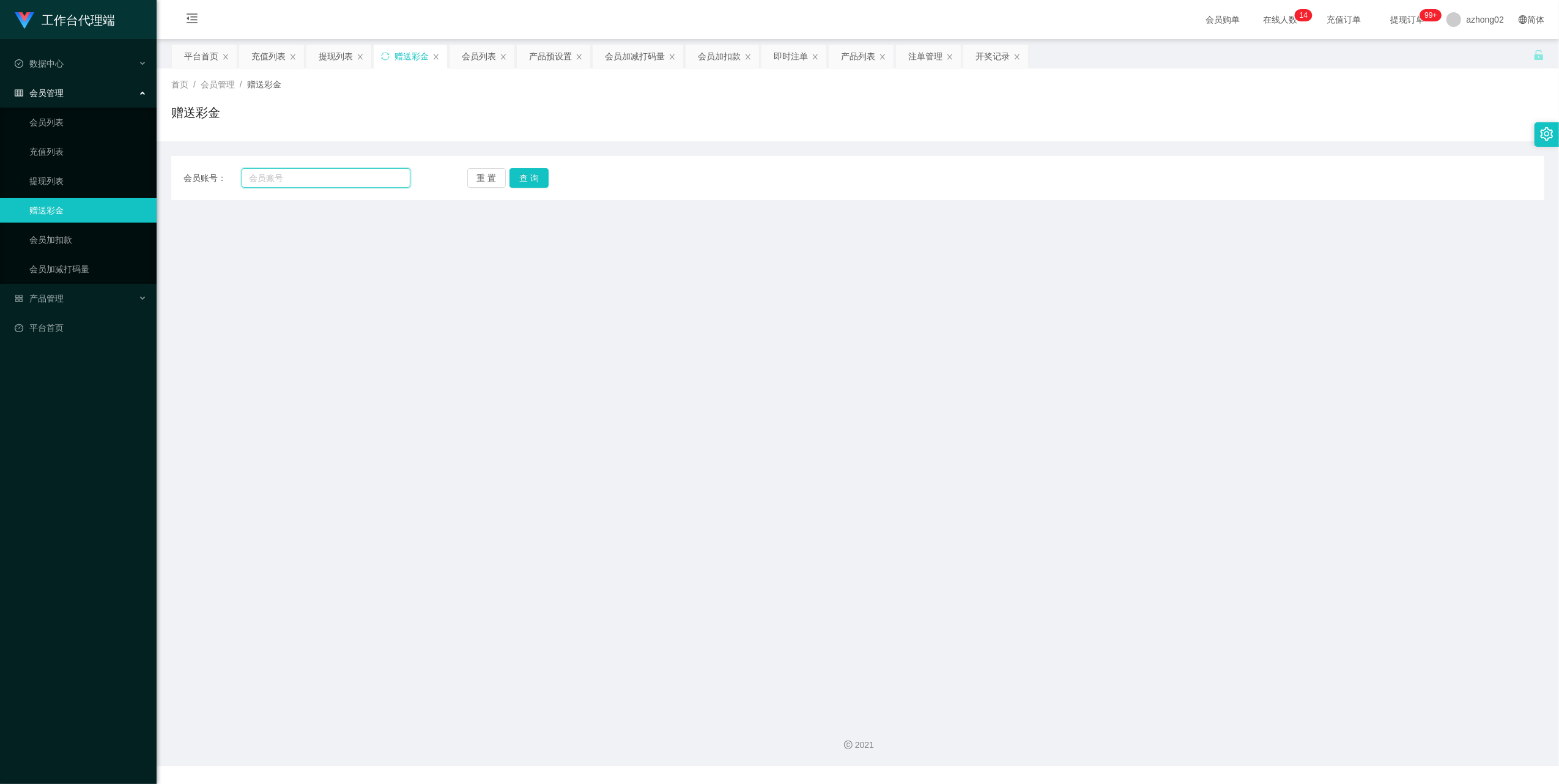
drag, startPoint x: 302, startPoint y: 183, endPoint x: 335, endPoint y: 170, distance: 35.5
click at [303, 182] on input "text" at bounding box center [326, 177] width 169 height 19
paste input "CHIAKH"
type input "CHIAKH"
click at [527, 176] on button "查 询" at bounding box center [529, 177] width 39 height 19
